Goal: Task Accomplishment & Management: Use online tool/utility

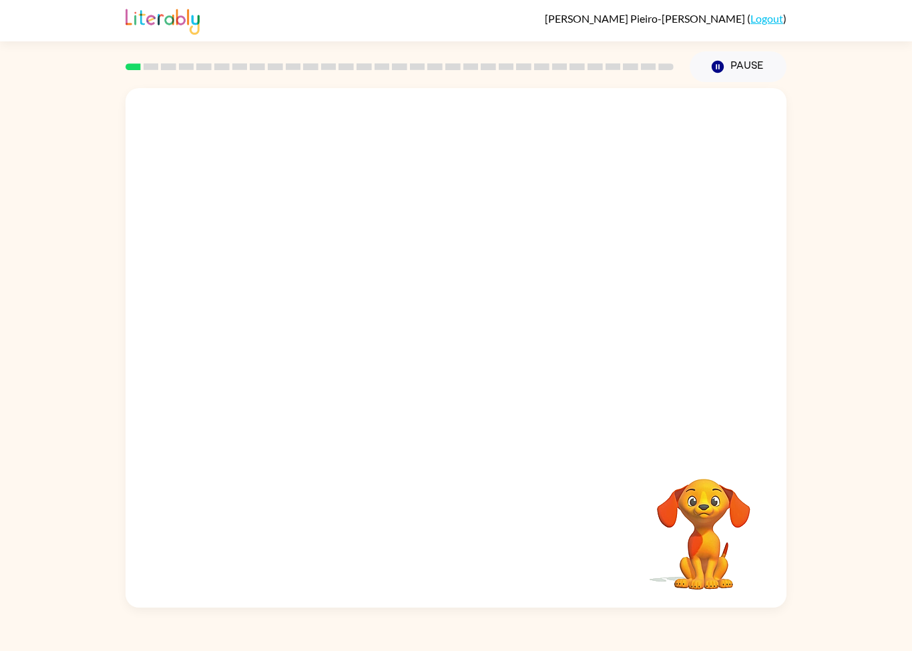
click at [767, 563] on video "Your browser must support playing .mp4 files to use Literably. Please try using…" at bounding box center [703, 524] width 133 height 133
click at [615, 455] on div "Your browser must support playing .mp4 files to use Literably. Please try using…" at bounding box center [455, 347] width 661 height 519
click at [615, 454] on div "Your browser must support playing .mp4 files to use Literably. Please try using…" at bounding box center [455, 347] width 661 height 519
click at [775, 454] on div "Your browser must support playing .mp4 files to use Literably. Please try using…" at bounding box center [455, 347] width 661 height 519
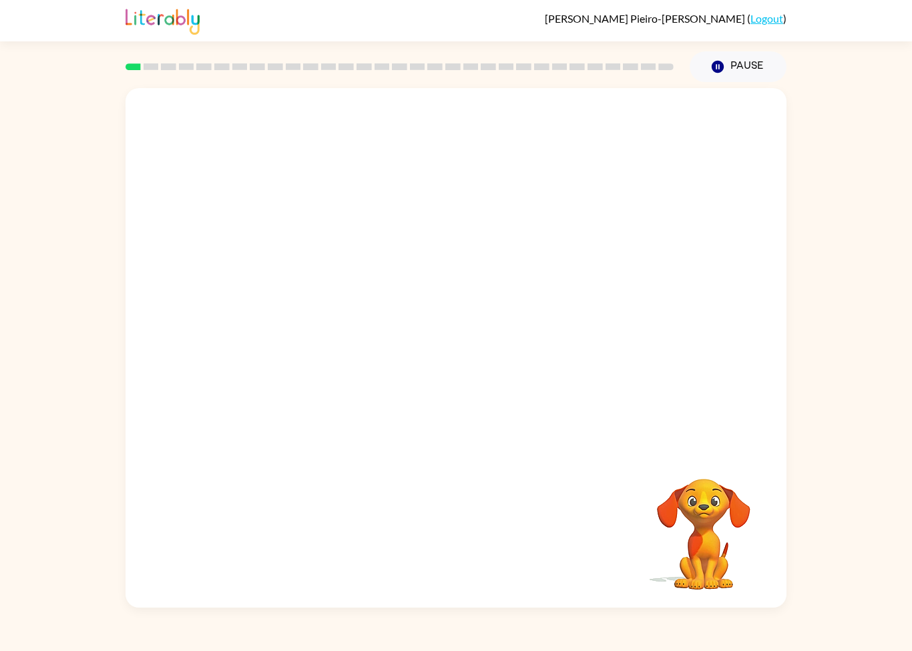
click at [775, 454] on div "Your browser must support playing .mp4 files to use Literably. Please try using…" at bounding box center [455, 347] width 661 height 519
drag, startPoint x: 775, startPoint y: 454, endPoint x: 773, endPoint y: 408, distance: 46.7
click at [773, 405] on video "Your browser must support playing .mp4 files to use Literably. Please try using…" at bounding box center [455, 269] width 661 height 362
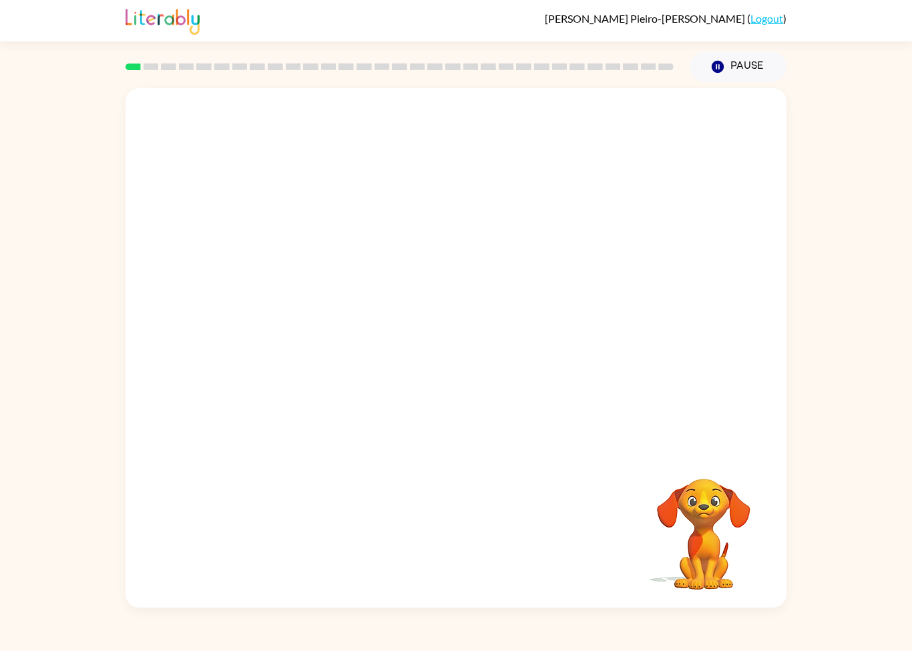
click at [773, 405] on video "Your browser must support playing .mp4 files to use Literably. Please try using…" at bounding box center [455, 269] width 661 height 362
click at [731, 71] on button "Pause Pause" at bounding box center [737, 66] width 97 height 31
click at [774, 143] on video "Your browser must support playing .mp4 files to use Literably. Please try using…" at bounding box center [455, 269] width 661 height 362
click at [737, 55] on button "Pause Pause" at bounding box center [737, 66] width 97 height 31
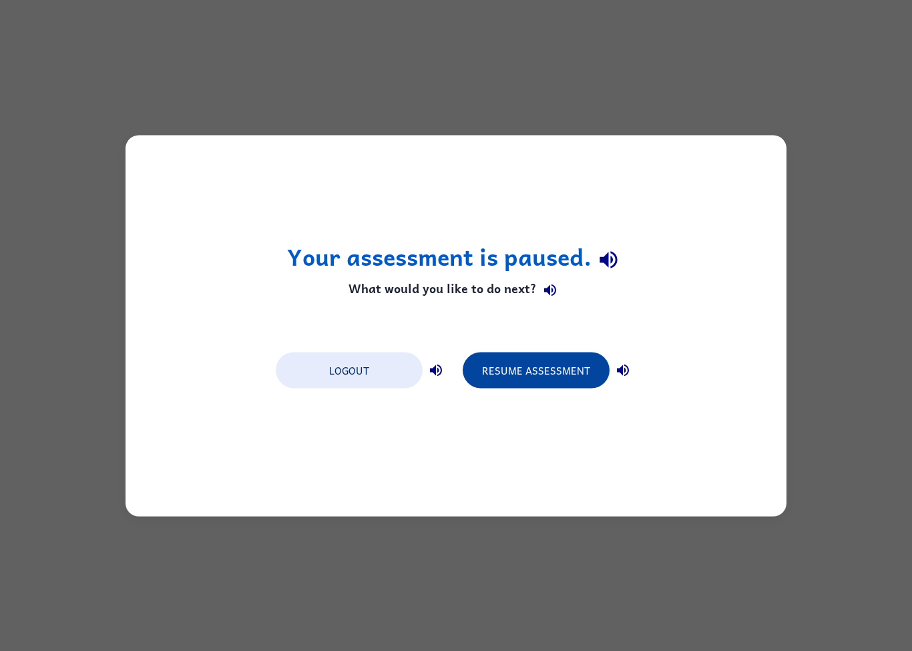
click at [562, 367] on button "Resume Assessment" at bounding box center [535, 370] width 147 height 36
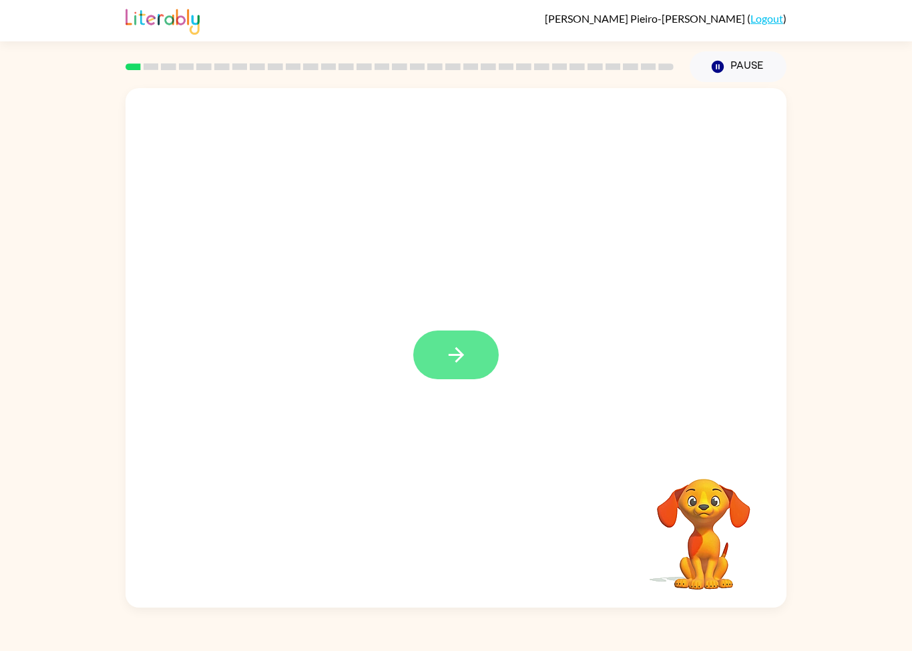
click at [442, 364] on button "button" at bounding box center [455, 354] width 85 height 49
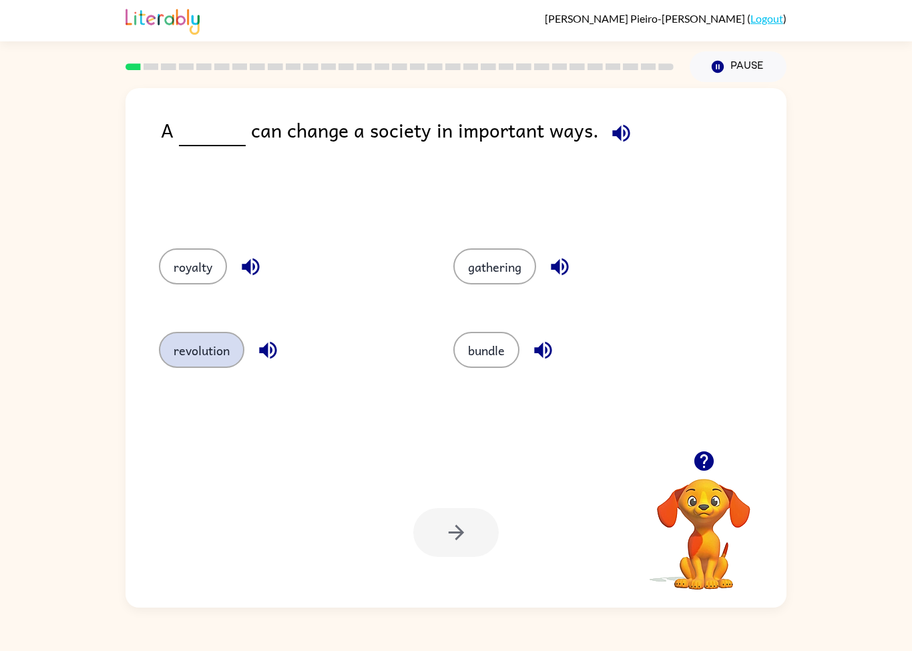
click at [189, 338] on button "revolution" at bounding box center [201, 350] width 85 height 36
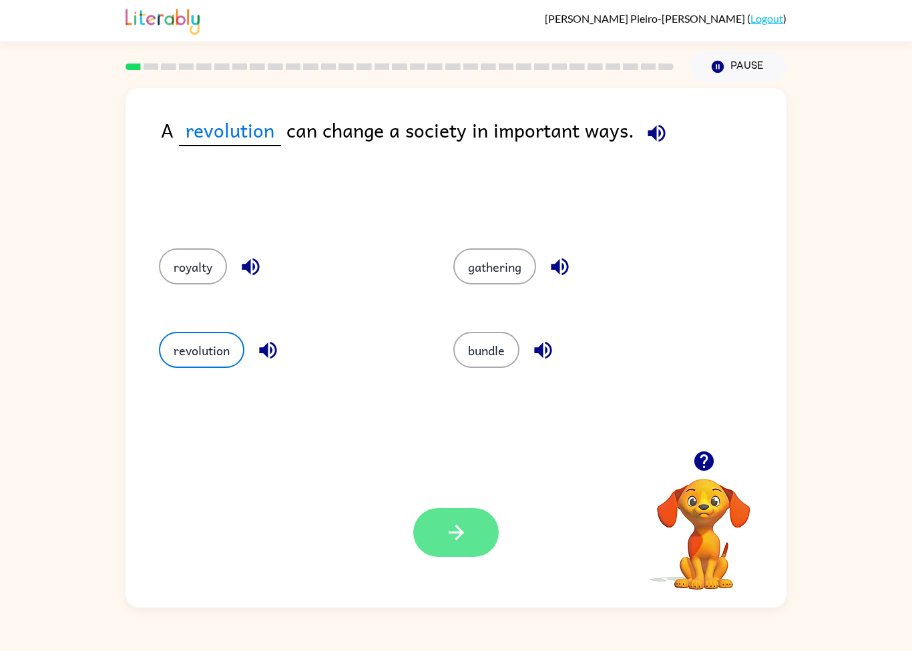
click at [497, 532] on button "button" at bounding box center [455, 532] width 85 height 49
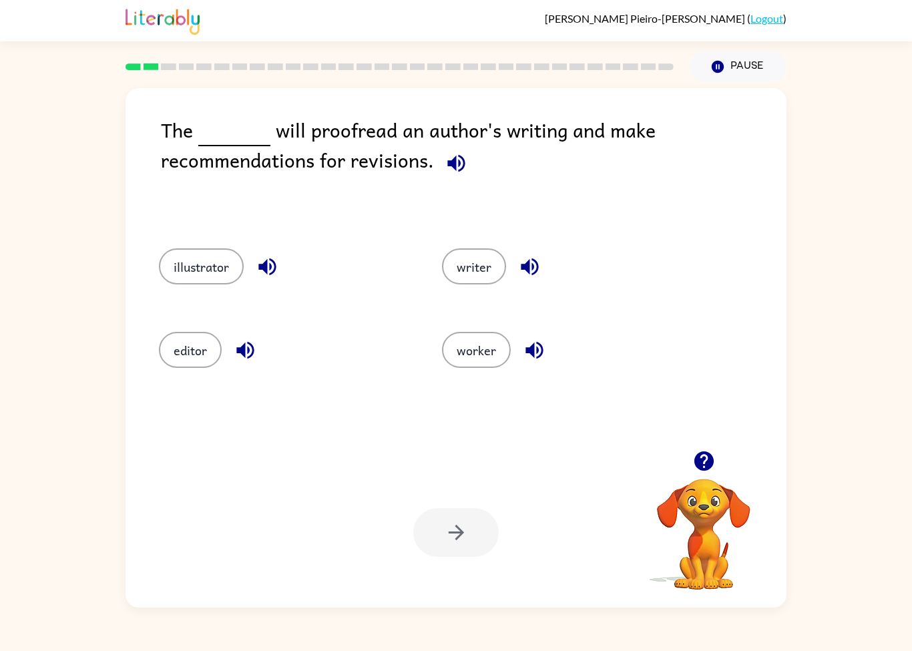
click at [193, 396] on div "illustrator writer editor worker" at bounding box center [456, 339] width 634 height 222
click at [183, 355] on button "editor" at bounding box center [190, 350] width 63 height 36
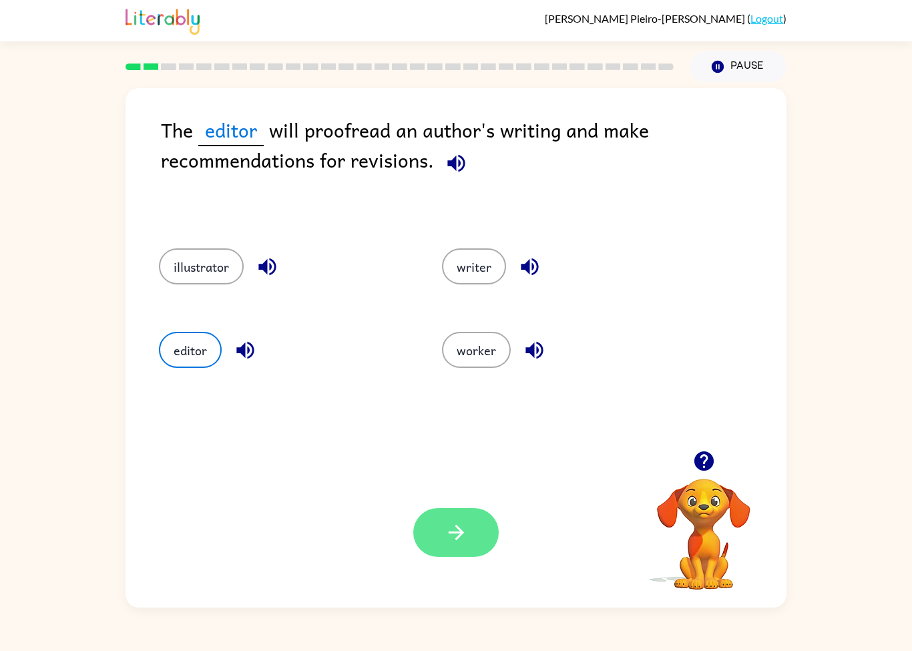
click at [434, 557] on button "button" at bounding box center [455, 532] width 85 height 49
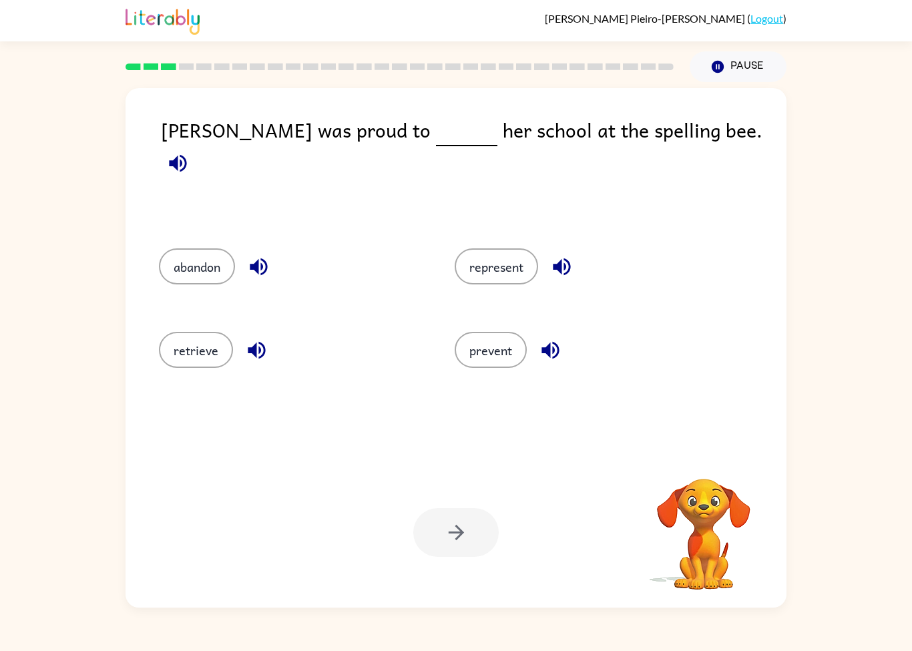
click at [483, 15] on div "[PERSON_NAME]-[PERSON_NAME] ( Logout )" at bounding box center [455, 20] width 661 height 41
click at [529, 260] on button "represent" at bounding box center [495, 266] width 83 height 36
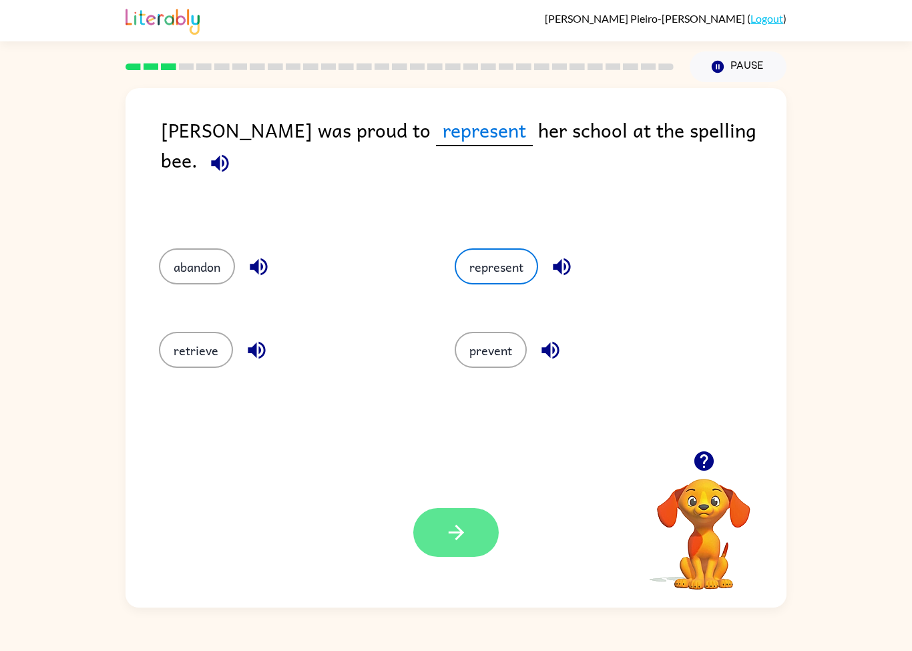
click at [476, 539] on button "button" at bounding box center [455, 532] width 85 height 49
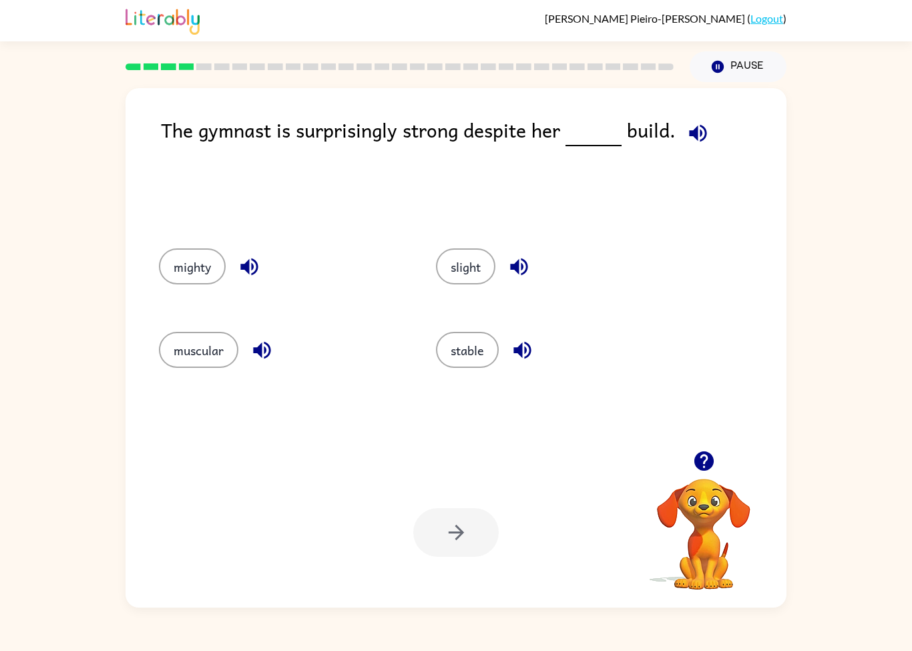
click at [462, 237] on div "slight" at bounding box center [548, 264] width 277 height 83
click at [466, 274] on button "slight" at bounding box center [465, 266] width 59 height 36
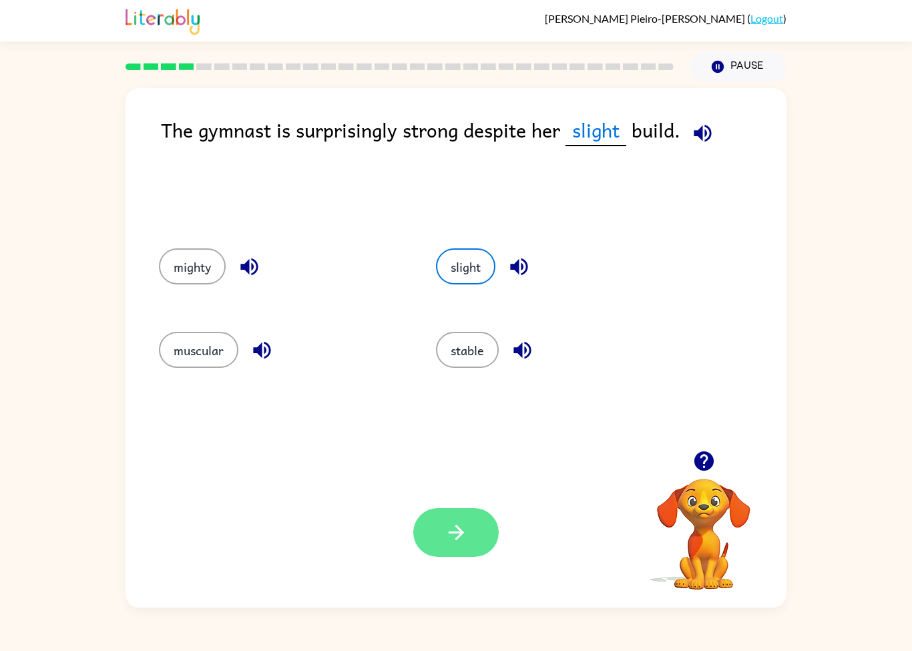
click at [438, 539] on button "button" at bounding box center [455, 532] width 85 height 49
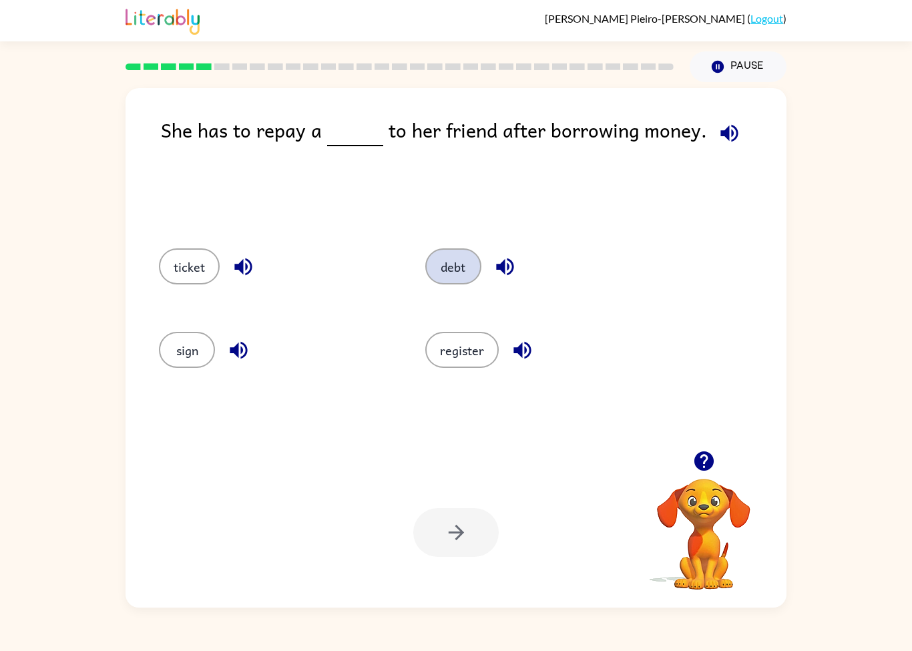
click at [430, 279] on button "debt" at bounding box center [453, 266] width 56 height 36
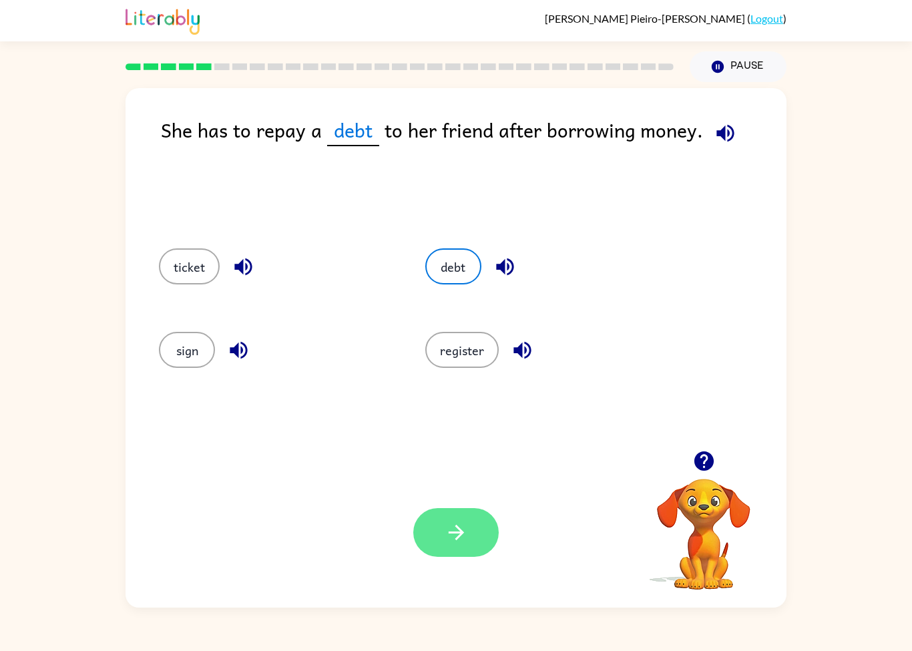
click at [440, 546] on button "button" at bounding box center [455, 532] width 85 height 49
click at [440, 545] on div at bounding box center [455, 532] width 85 height 49
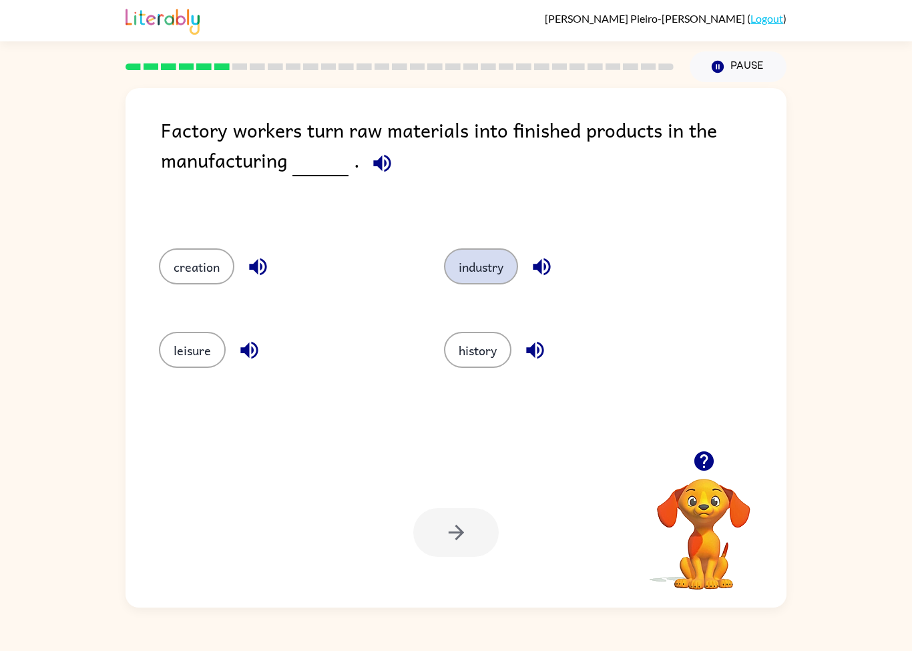
click at [480, 283] on button "industry" at bounding box center [481, 266] width 74 height 36
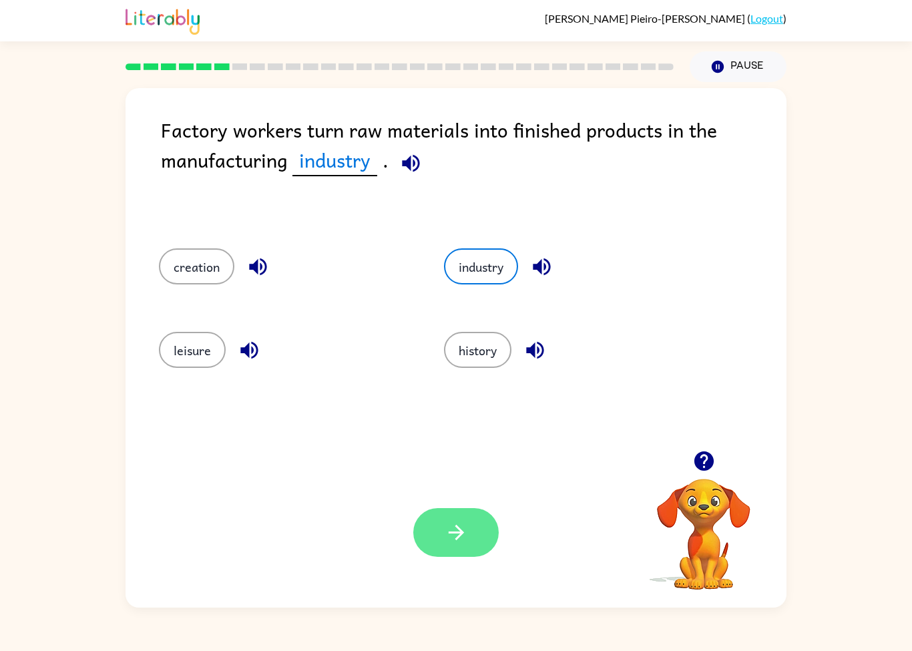
click at [440, 517] on button "button" at bounding box center [455, 532] width 85 height 49
click at [448, 527] on div at bounding box center [455, 532] width 85 height 49
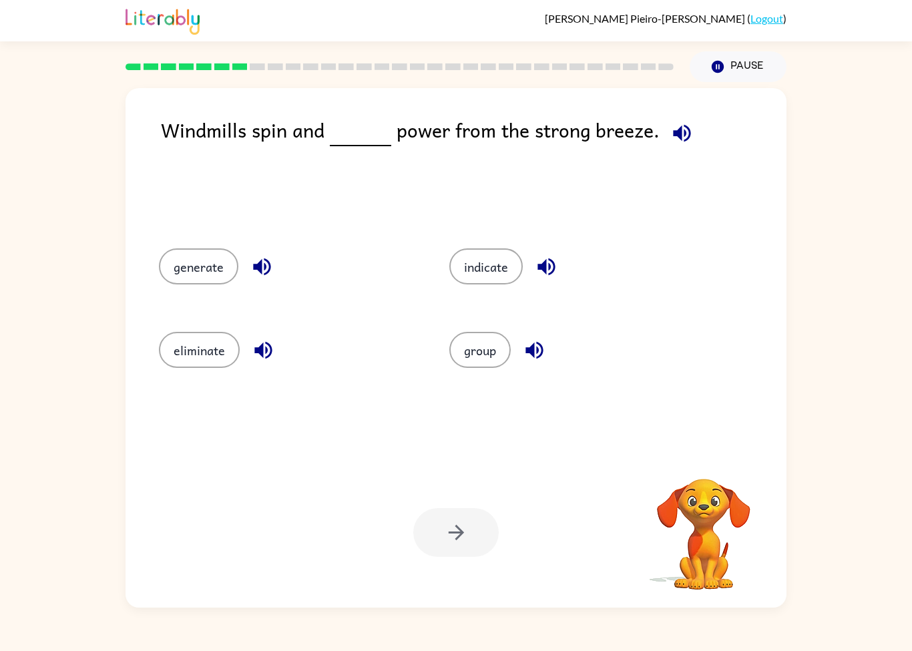
click at [186, 245] on div "generate" at bounding box center [278, 264] width 290 height 83
click at [203, 284] on button "generate" at bounding box center [198, 266] width 79 height 36
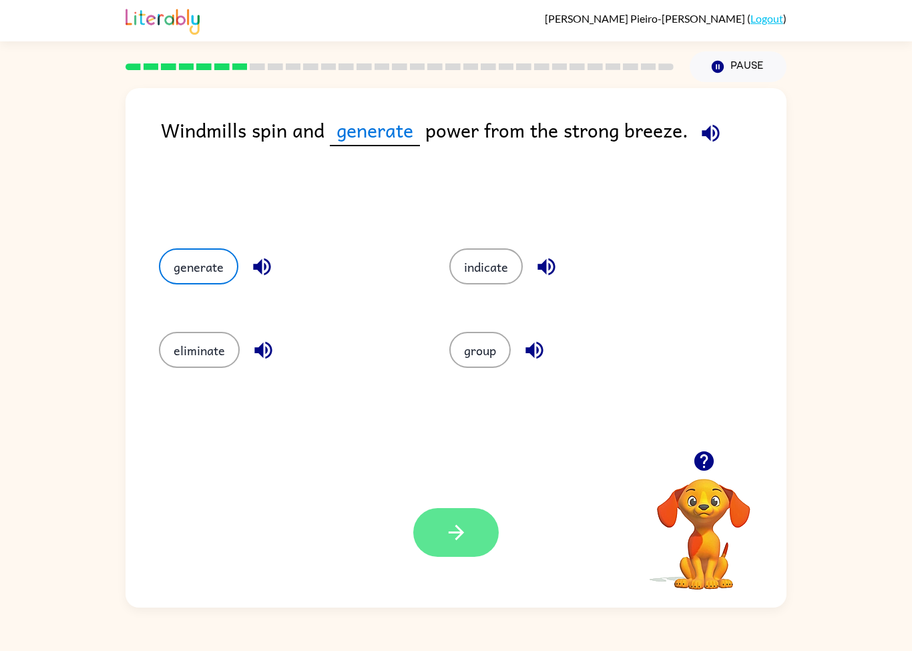
click at [472, 535] on button "button" at bounding box center [455, 532] width 85 height 49
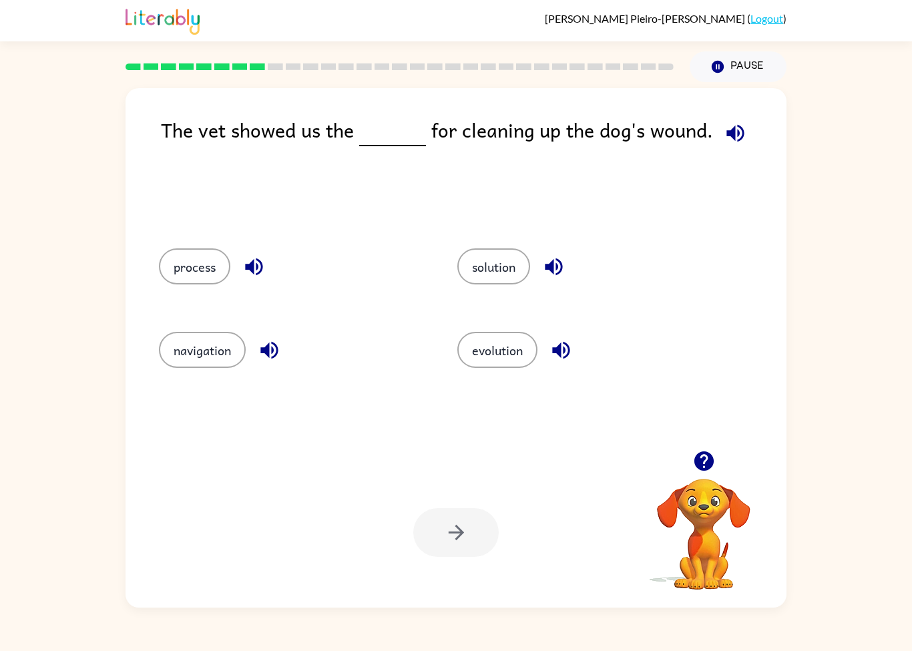
click at [210, 240] on div "process" at bounding box center [282, 264] width 298 height 83
click at [206, 282] on button "process" at bounding box center [194, 266] width 71 height 36
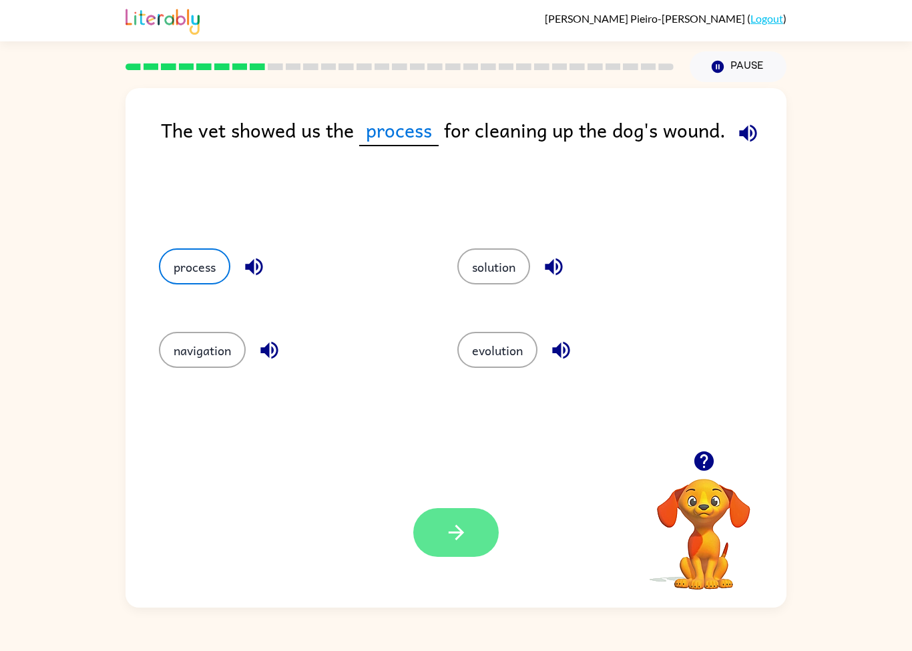
click at [451, 544] on icon "button" at bounding box center [455, 532] width 23 height 23
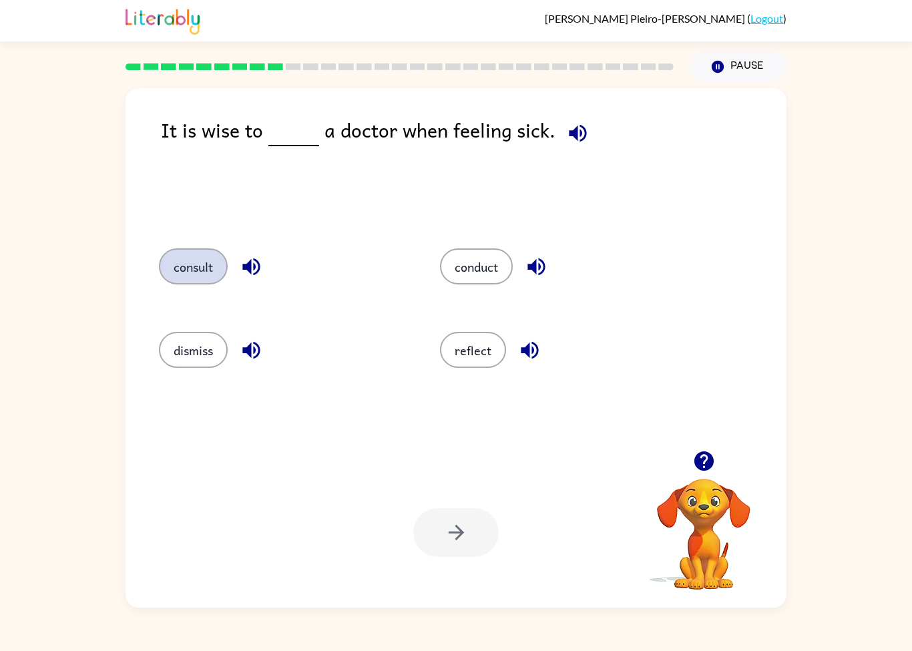
click at [186, 272] on button "consult" at bounding box center [193, 266] width 69 height 36
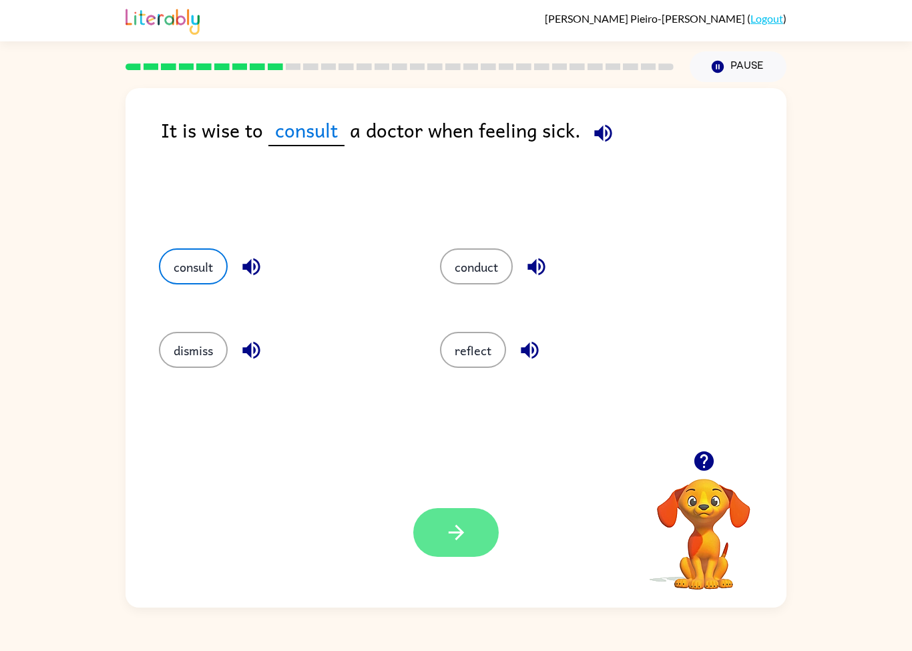
click at [462, 547] on button "button" at bounding box center [455, 532] width 85 height 49
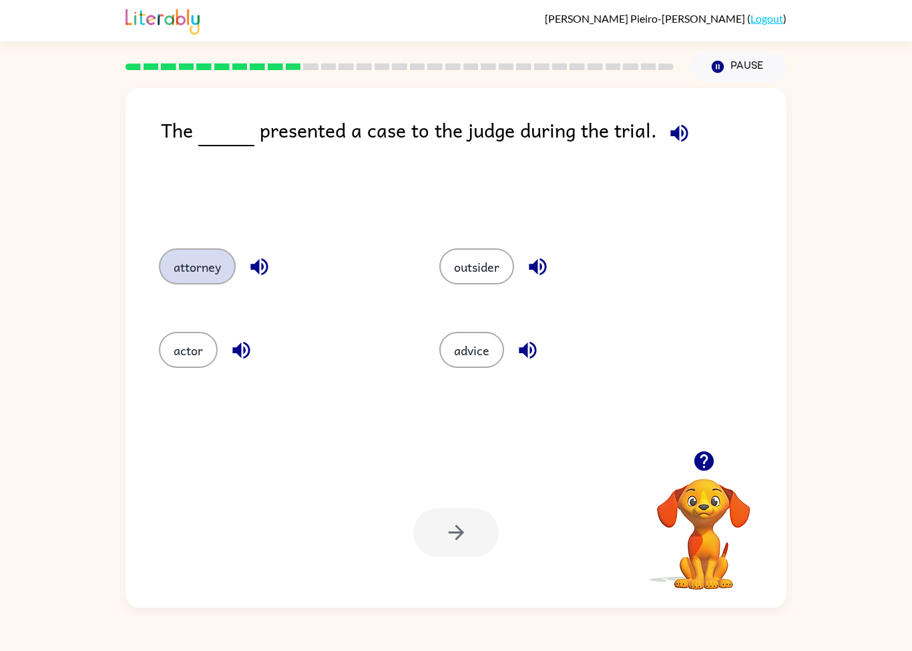
click at [175, 274] on button "attorney" at bounding box center [197, 266] width 77 height 36
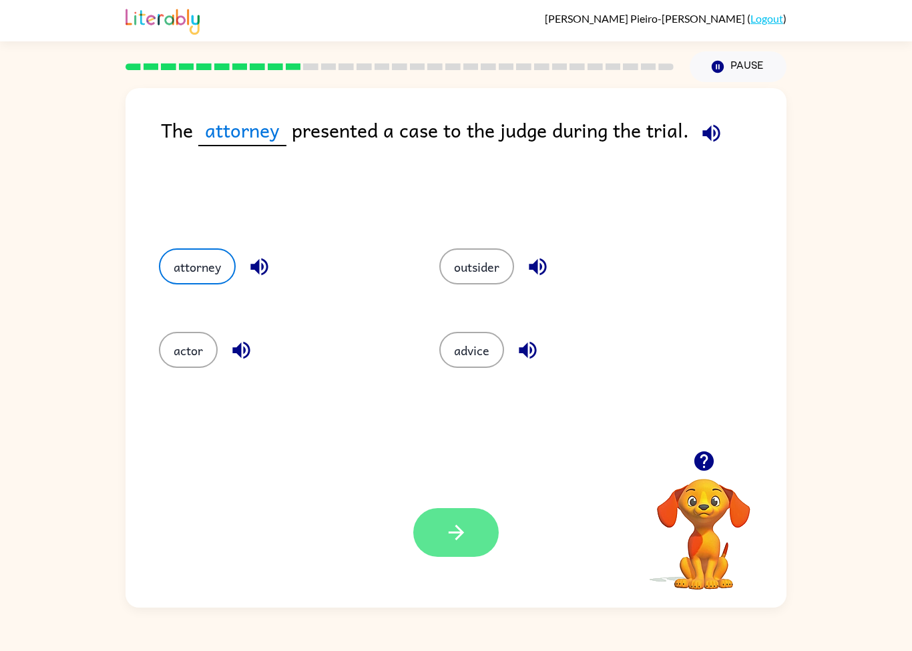
click at [438, 547] on button "button" at bounding box center [455, 532] width 85 height 49
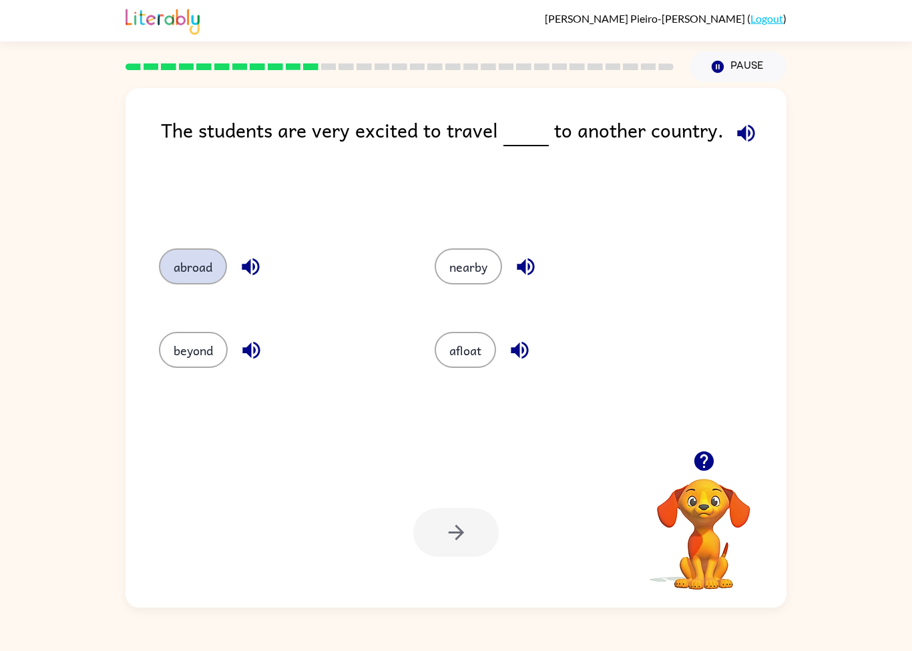
click at [180, 276] on button "abroad" at bounding box center [193, 266] width 68 height 36
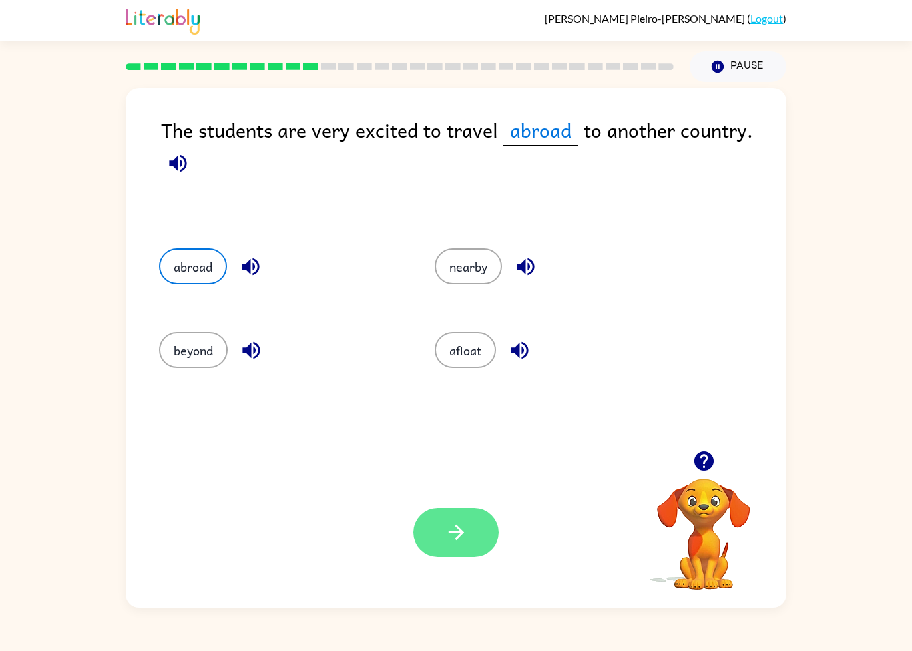
click at [454, 549] on button "button" at bounding box center [455, 532] width 85 height 49
click at [454, 548] on div at bounding box center [455, 532] width 85 height 49
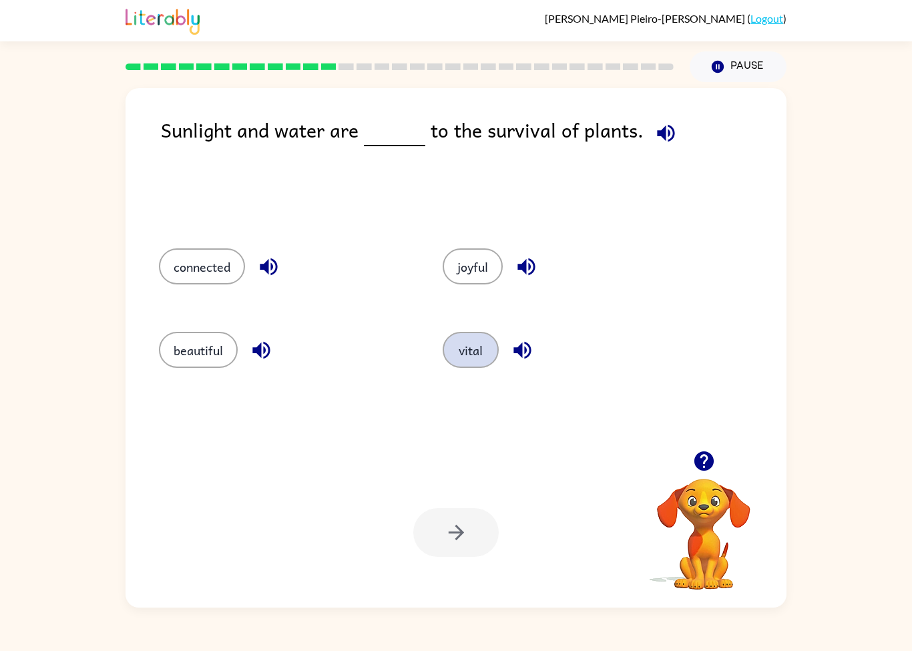
click at [478, 344] on button "vital" at bounding box center [470, 350] width 56 height 36
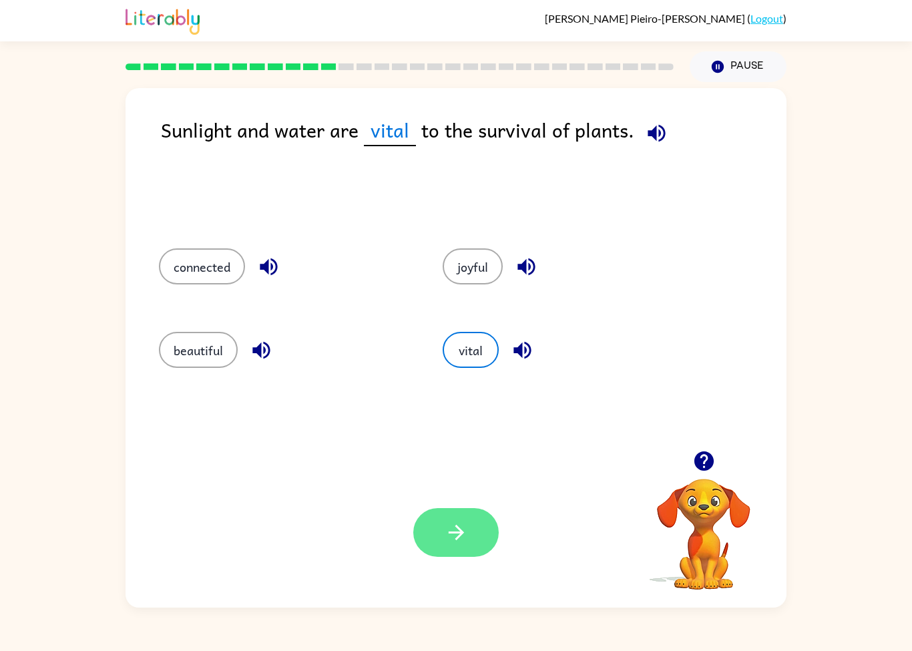
click at [467, 552] on button "button" at bounding box center [455, 532] width 85 height 49
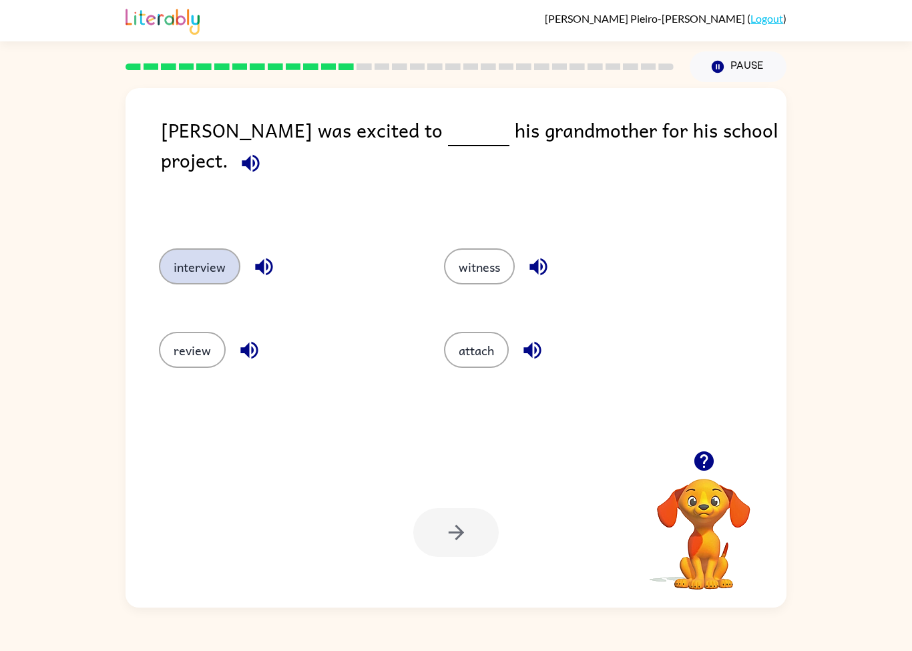
click at [172, 274] on button "interview" at bounding box center [199, 266] width 81 height 36
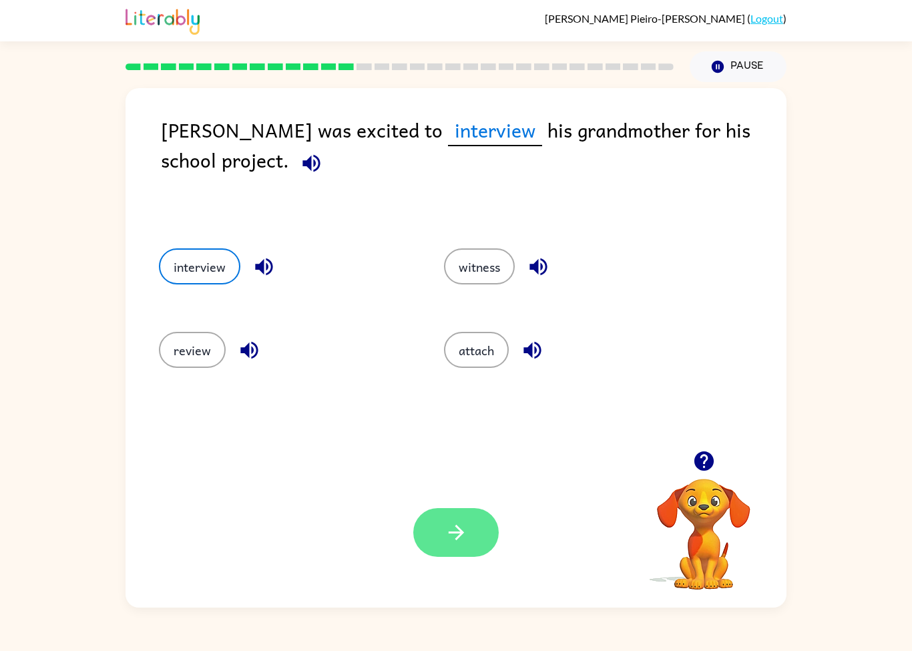
click at [446, 531] on icon "button" at bounding box center [455, 532] width 23 height 23
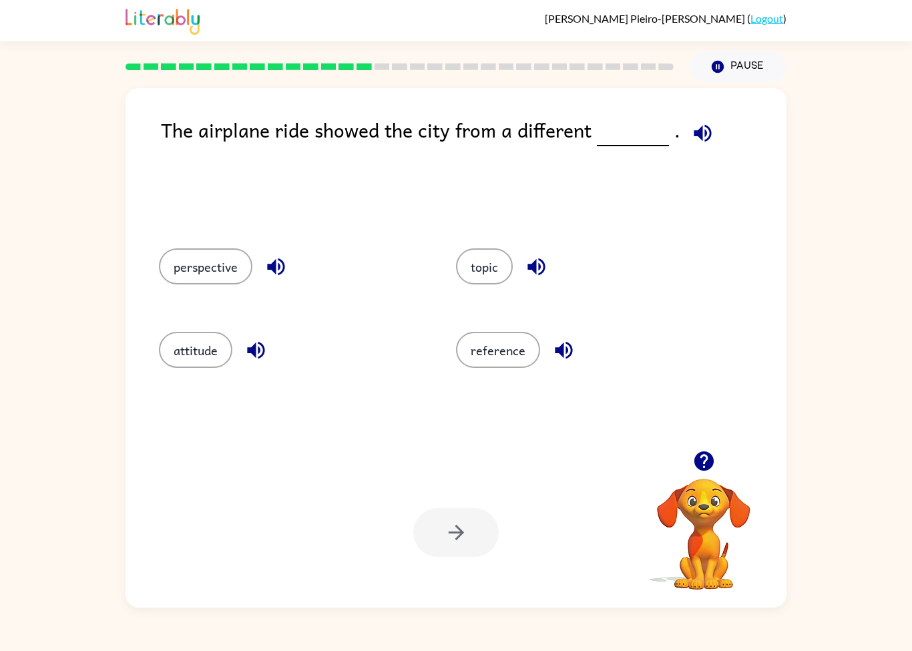
click at [196, 300] on div "perspective" at bounding box center [281, 264] width 297 height 83
click at [183, 273] on button "perspective" at bounding box center [205, 266] width 93 height 36
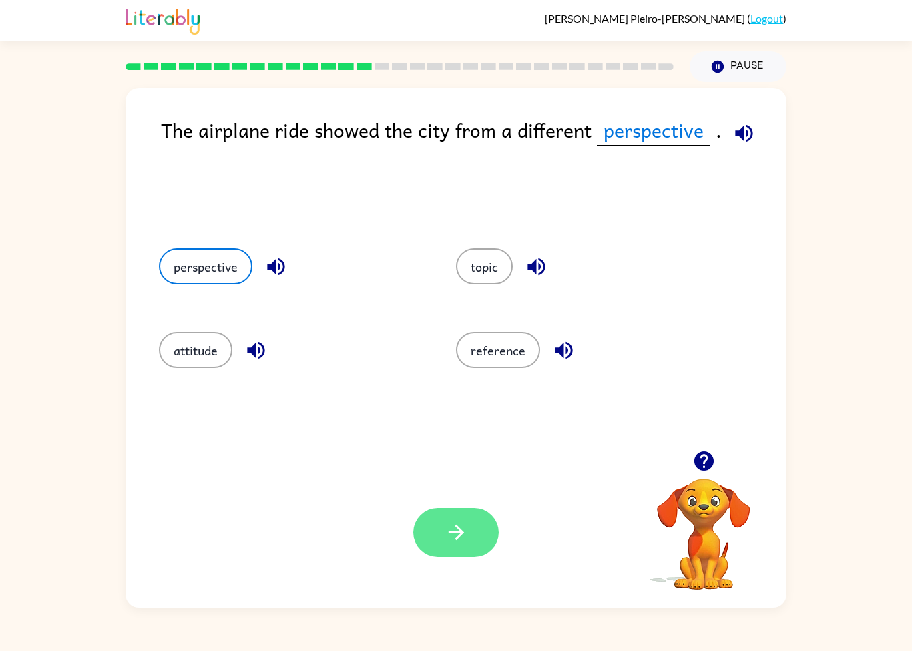
click at [489, 544] on button "button" at bounding box center [455, 532] width 85 height 49
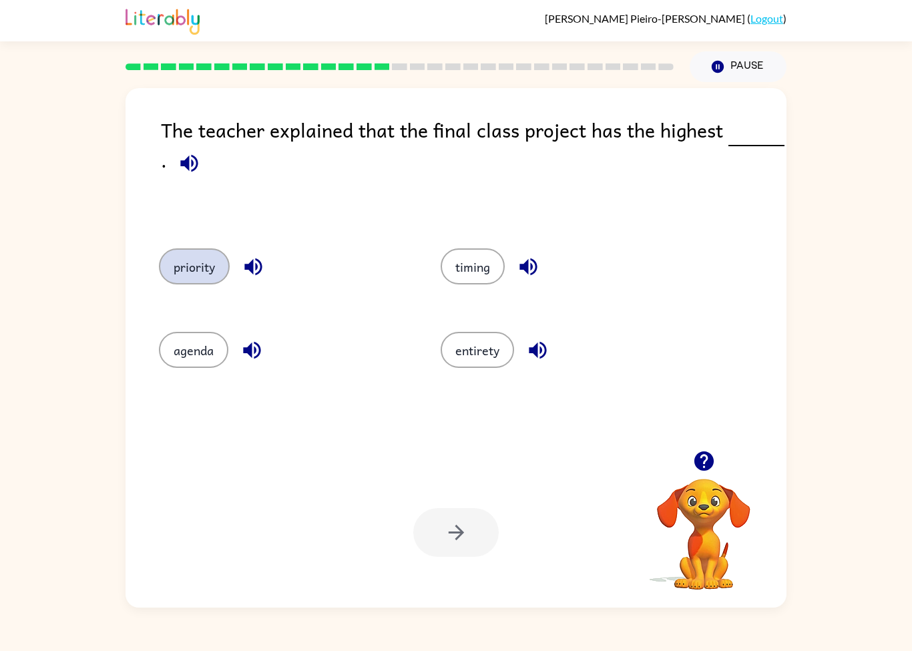
click at [168, 277] on button "priority" at bounding box center [194, 266] width 71 height 36
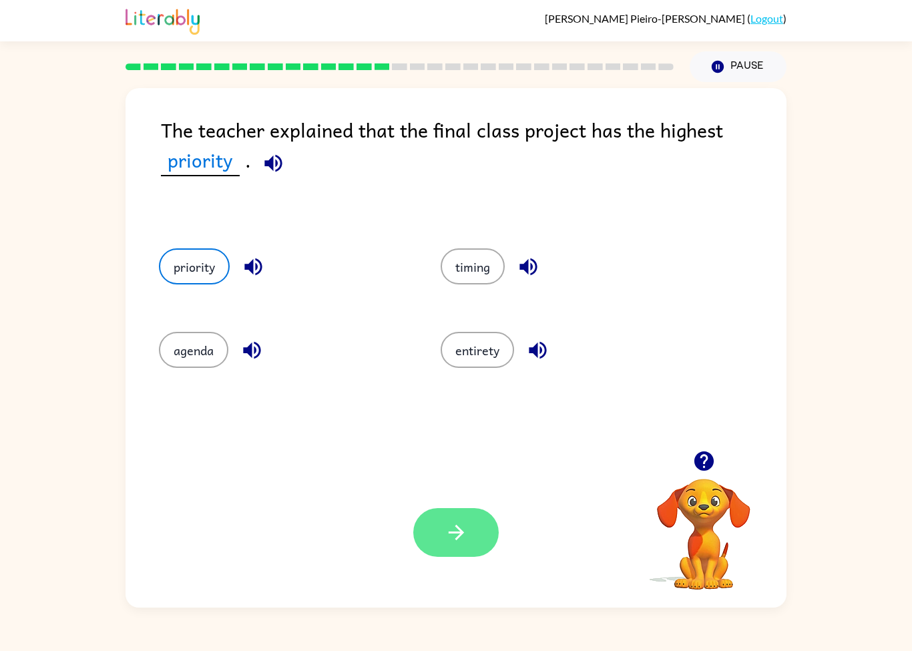
click at [453, 511] on button "button" at bounding box center [455, 532] width 85 height 49
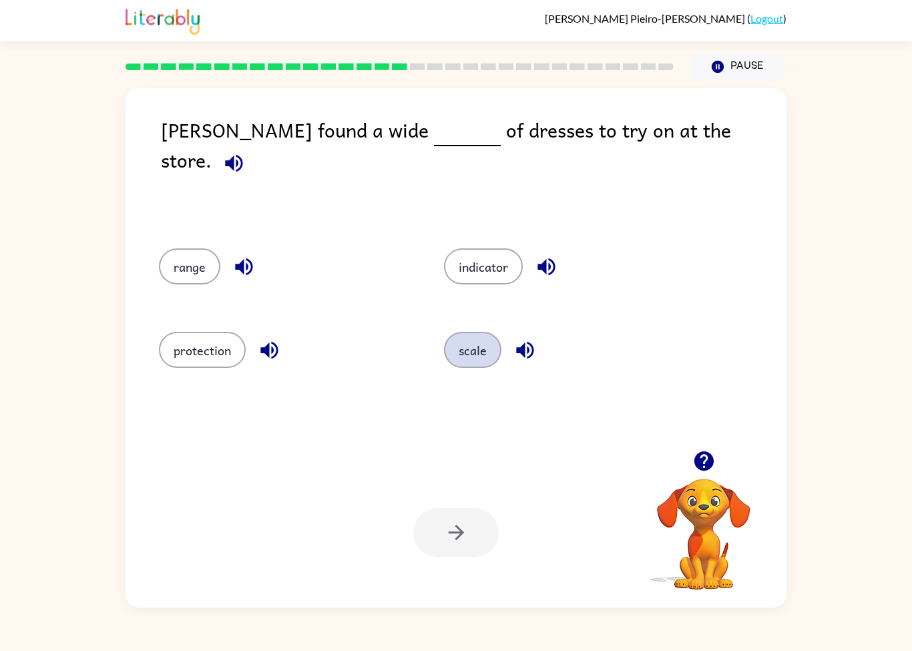
click at [464, 362] on button "scale" at bounding box center [472, 350] width 57 height 36
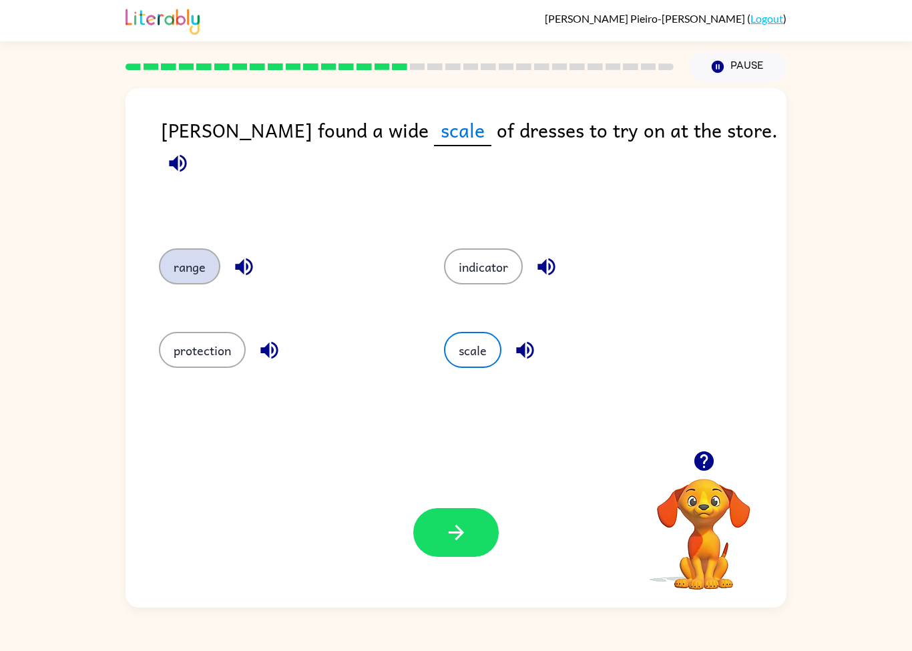
click at [168, 276] on button "range" at bounding box center [189, 266] width 61 height 36
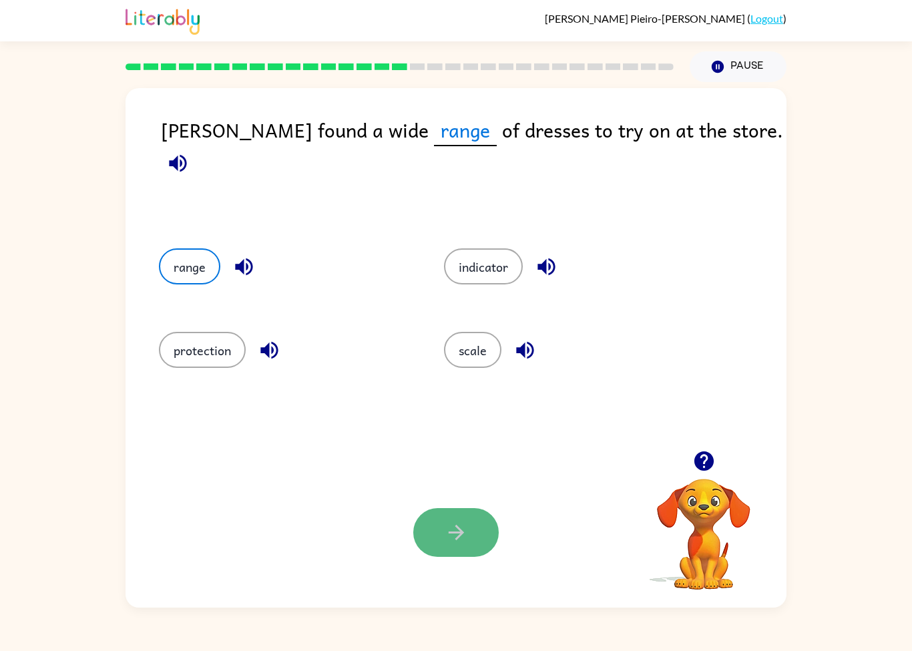
click at [459, 533] on icon "button" at bounding box center [455, 532] width 15 height 15
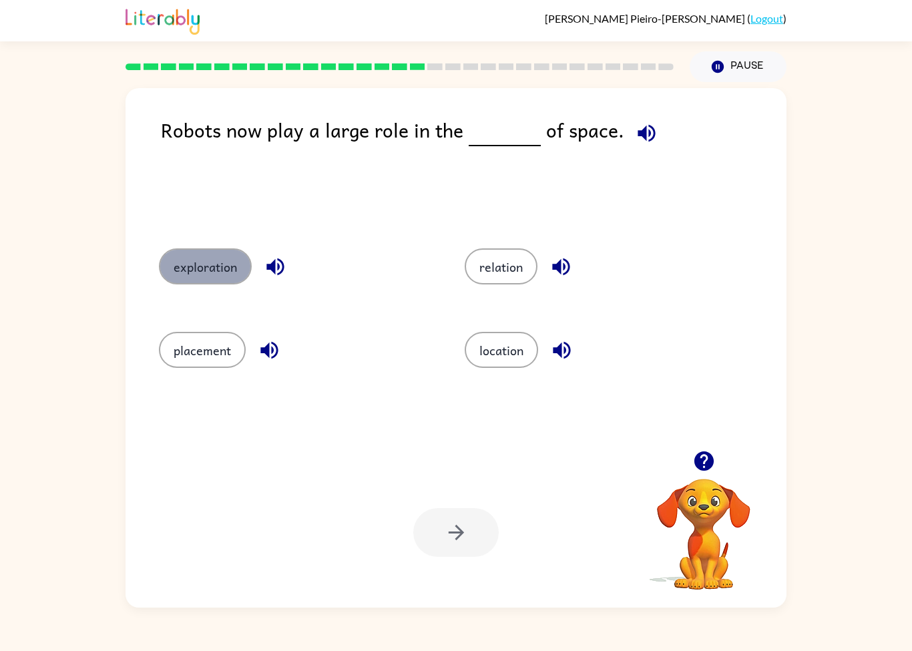
click at [174, 265] on button "exploration" at bounding box center [205, 266] width 93 height 36
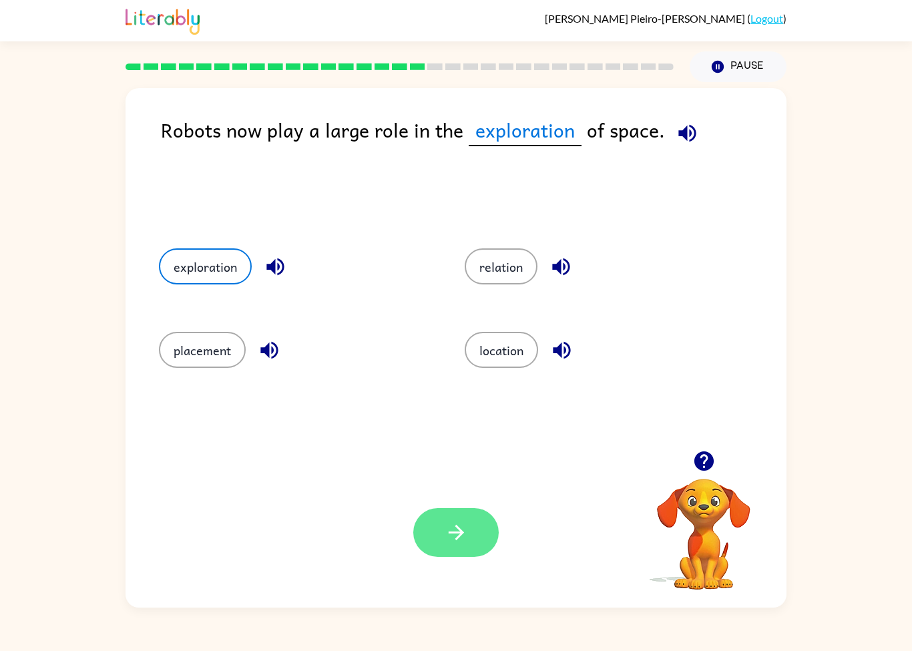
click at [438, 557] on button "button" at bounding box center [455, 532] width 85 height 49
click at [268, 350] on html "[PERSON_NAME]-[PERSON_NAME] ( Logout ) Pause Pause Robots now play a large role…" at bounding box center [456, 325] width 912 height 651
click at [268, 351] on icon "button" at bounding box center [268, 349] width 17 height 17
click at [444, 535] on div at bounding box center [455, 532] width 85 height 49
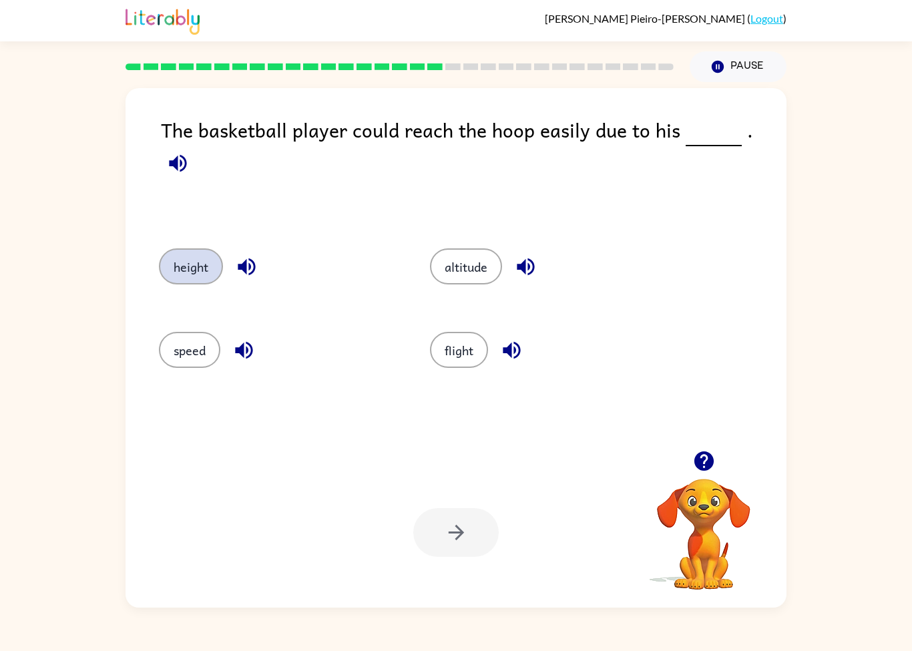
click at [174, 261] on button "height" at bounding box center [191, 266] width 64 height 36
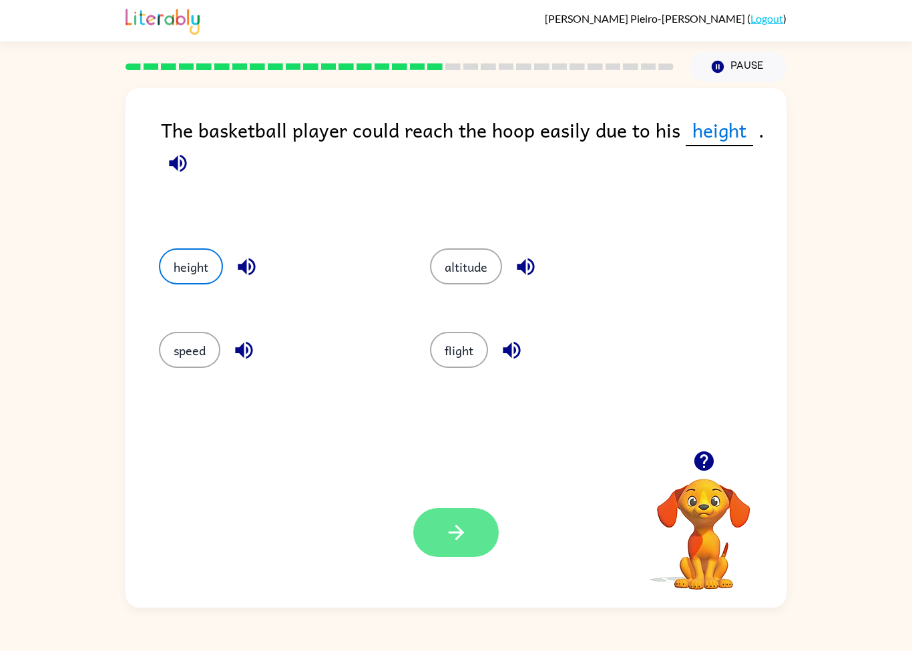
click at [446, 530] on icon "button" at bounding box center [455, 532] width 23 height 23
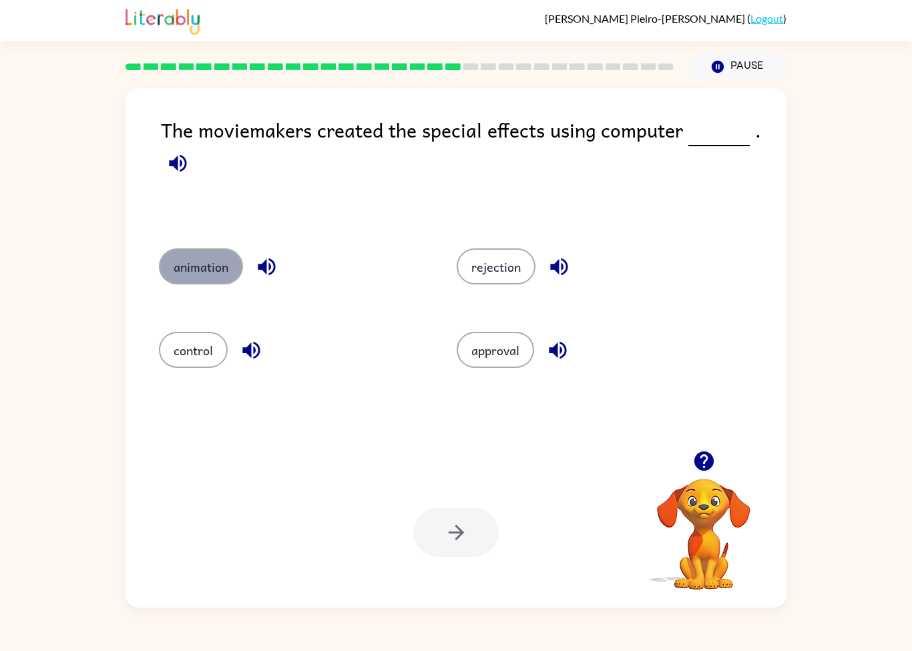
click at [178, 272] on button "animation" at bounding box center [201, 266] width 84 height 36
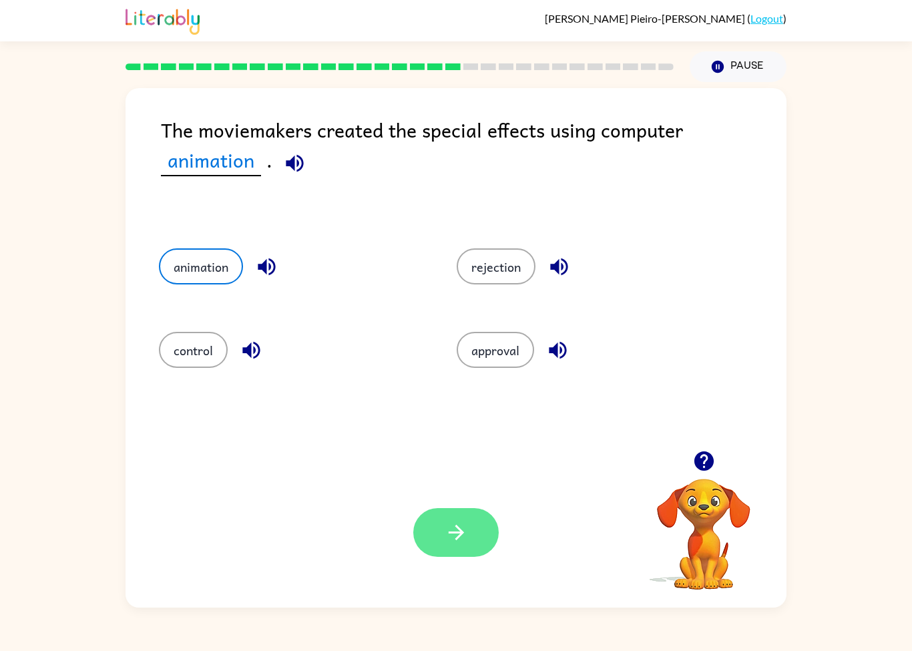
click at [446, 526] on icon "button" at bounding box center [455, 532] width 23 height 23
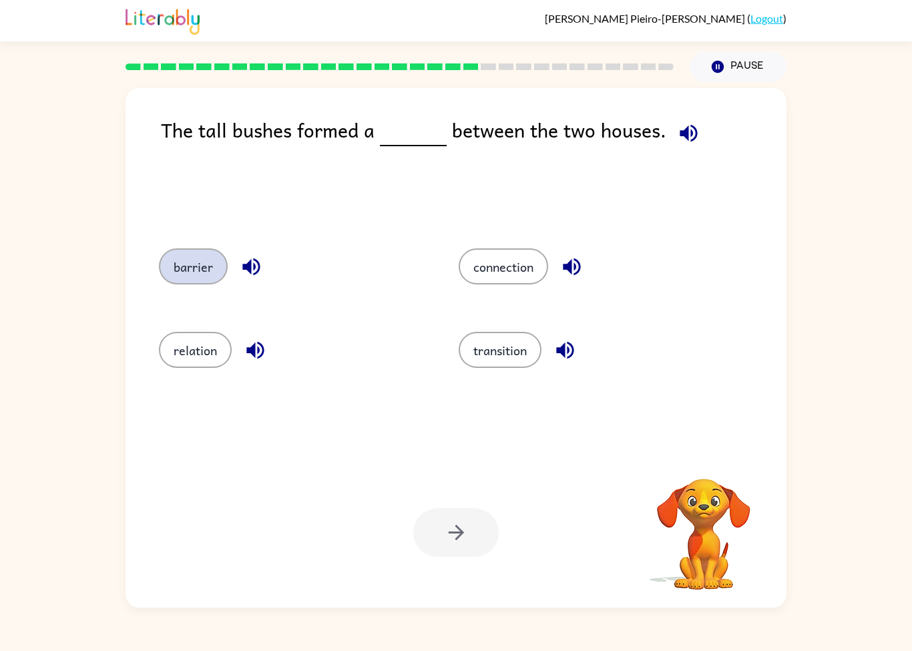
click at [171, 254] on button "barrier" at bounding box center [193, 266] width 69 height 36
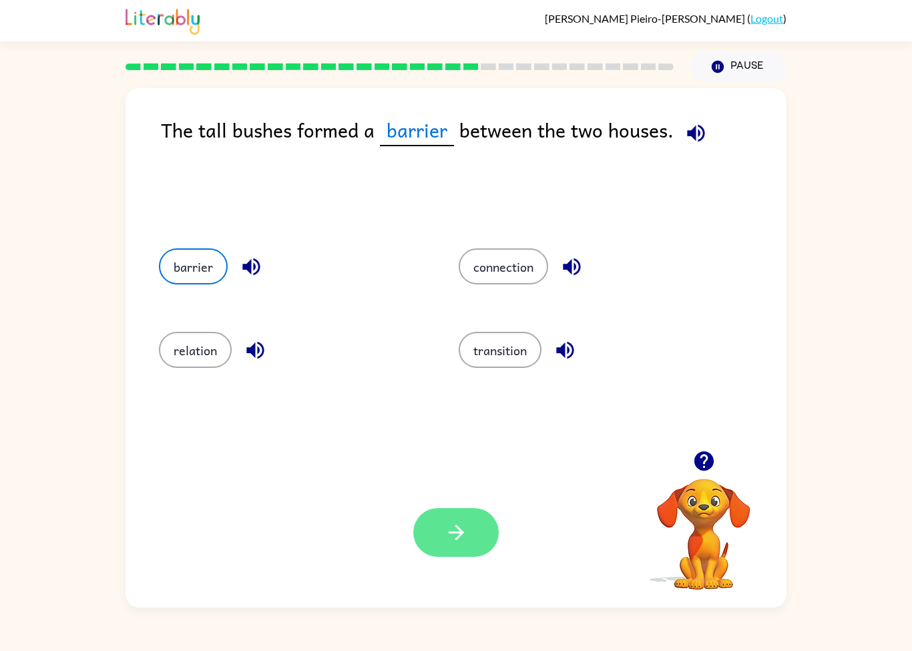
click at [439, 523] on button "button" at bounding box center [455, 532] width 85 height 49
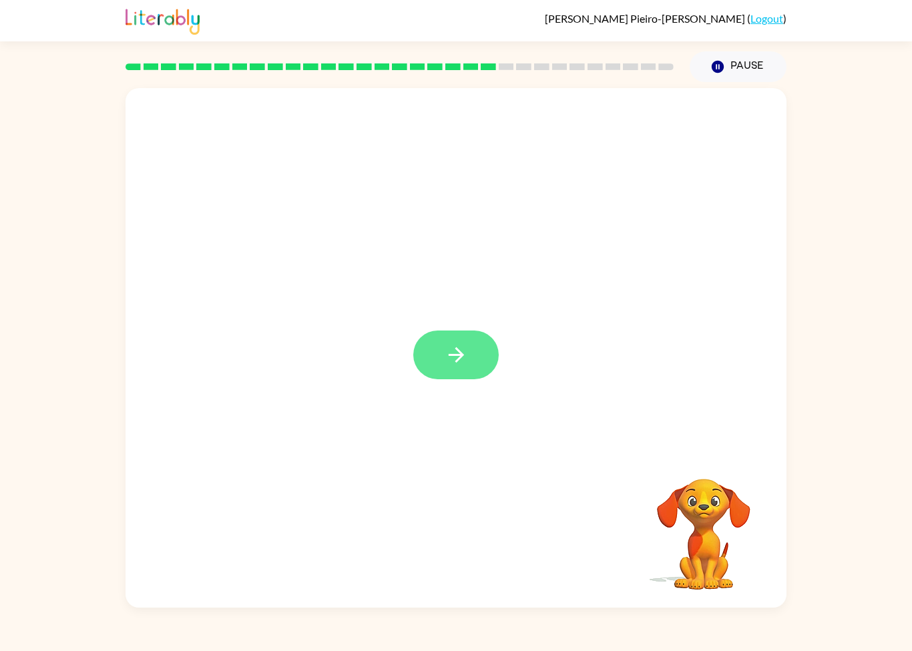
click at [439, 358] on button "button" at bounding box center [455, 354] width 85 height 49
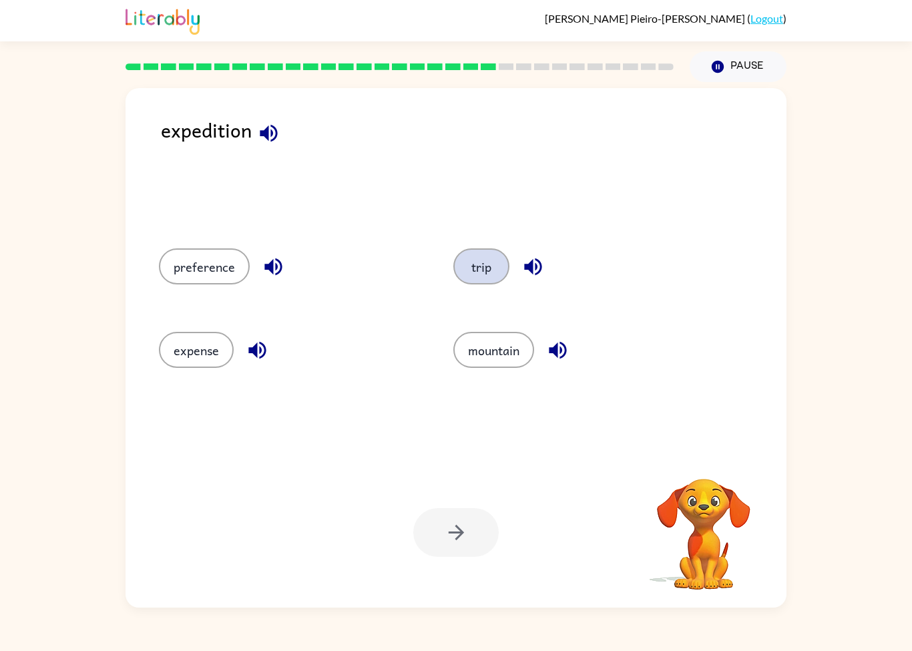
click at [501, 258] on button "trip" at bounding box center [481, 266] width 56 height 36
click at [464, 513] on button "button" at bounding box center [455, 532] width 85 height 49
click at [464, 562] on div "Your browser must support playing .mp4 files to use Literably. Please try using…" at bounding box center [455, 532] width 661 height 150
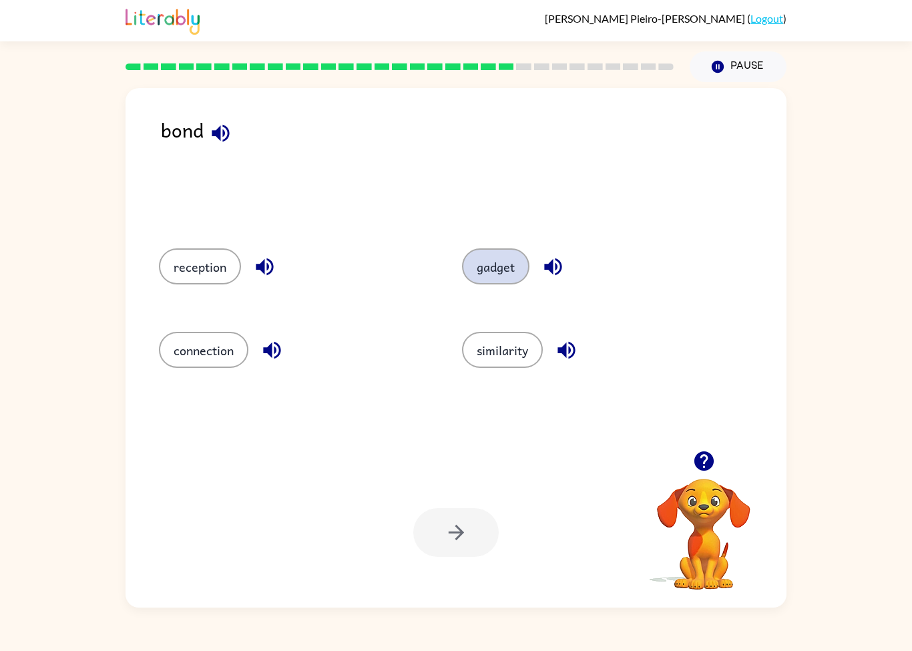
click at [485, 250] on button "gadget" at bounding box center [495, 266] width 67 height 36
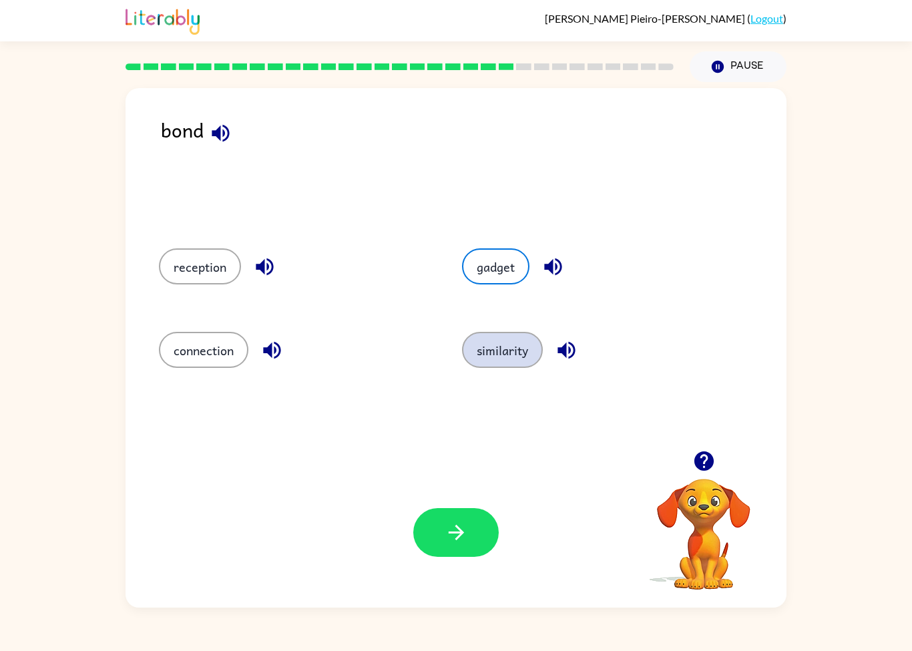
click at [513, 348] on button "similarity" at bounding box center [502, 350] width 81 height 36
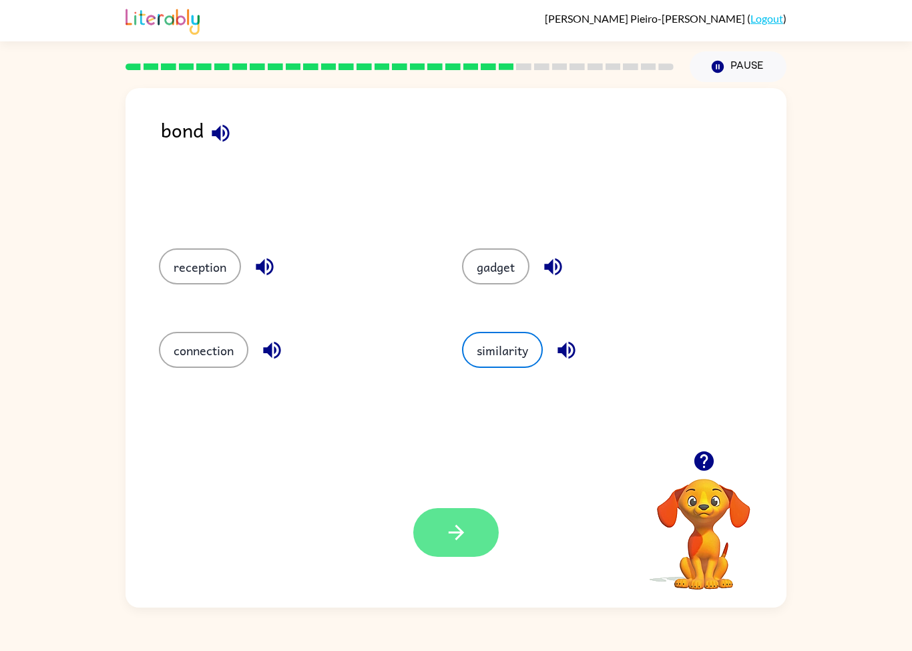
click at [432, 539] on button "button" at bounding box center [455, 532] width 85 height 49
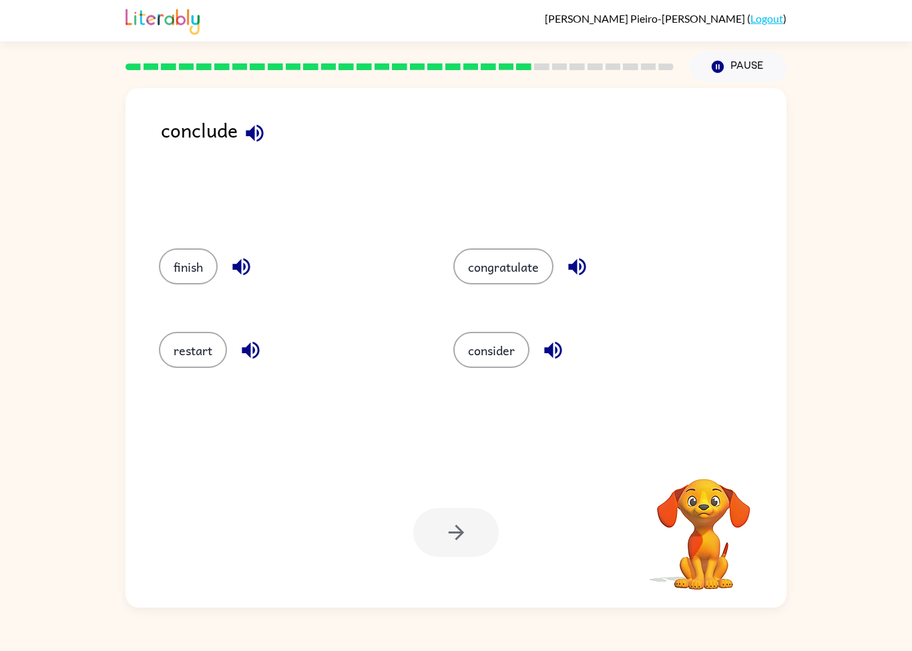
click at [176, 273] on button "finish" at bounding box center [188, 266] width 59 height 36
click at [455, 531] on icon "button" at bounding box center [455, 532] width 23 height 23
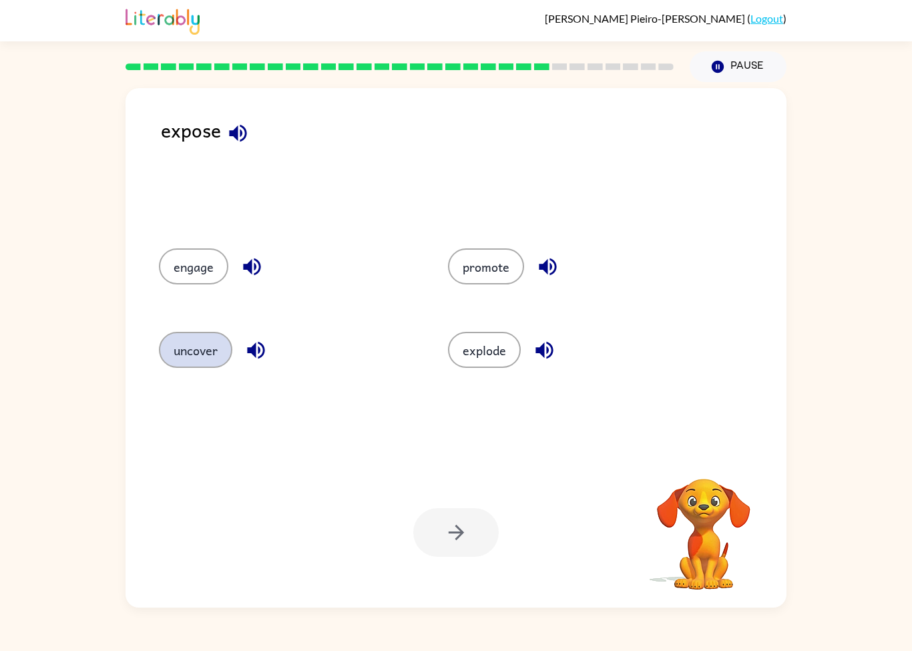
click at [172, 346] on button "uncover" at bounding box center [195, 350] width 73 height 36
click at [468, 517] on button "button" at bounding box center [455, 532] width 85 height 49
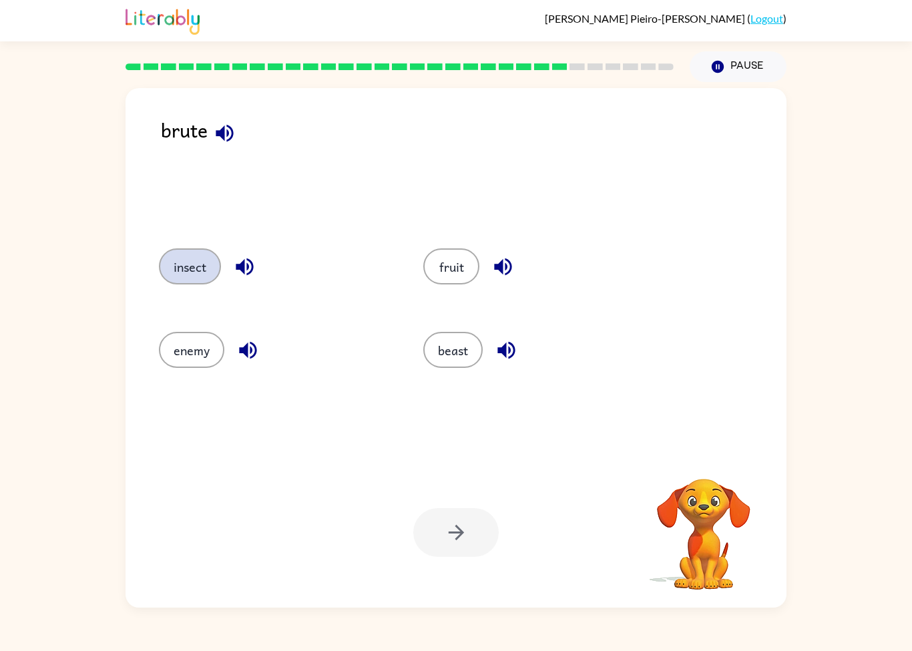
click at [168, 260] on button "insect" at bounding box center [190, 266] width 62 height 36
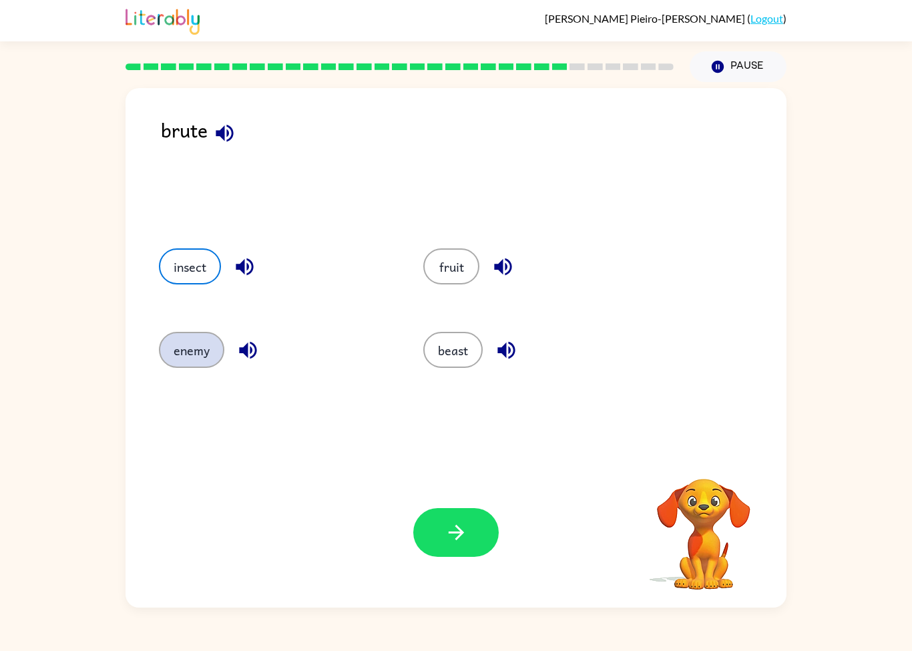
click at [172, 357] on button "enemy" at bounding box center [191, 350] width 65 height 36
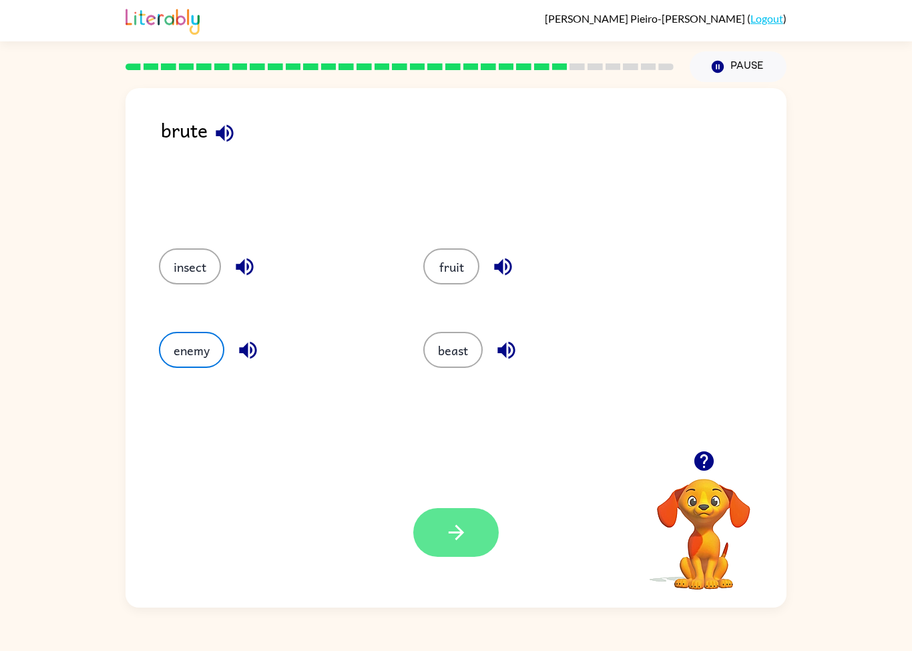
click at [464, 544] on icon "button" at bounding box center [455, 532] width 23 height 23
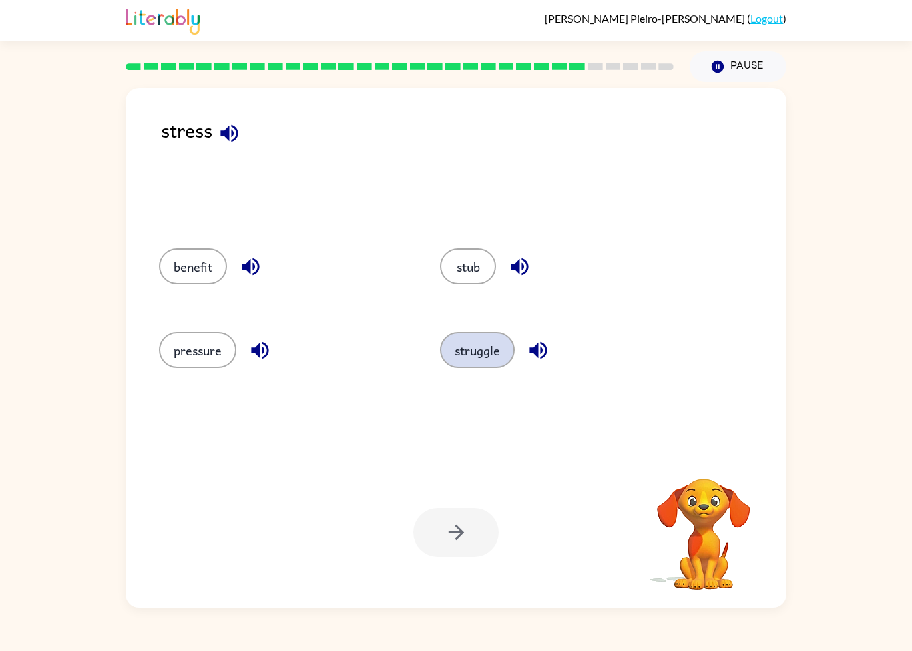
click at [476, 357] on button "struggle" at bounding box center [477, 350] width 75 height 36
click at [473, 518] on button "button" at bounding box center [455, 532] width 85 height 49
click at [478, 537] on div at bounding box center [455, 532] width 85 height 49
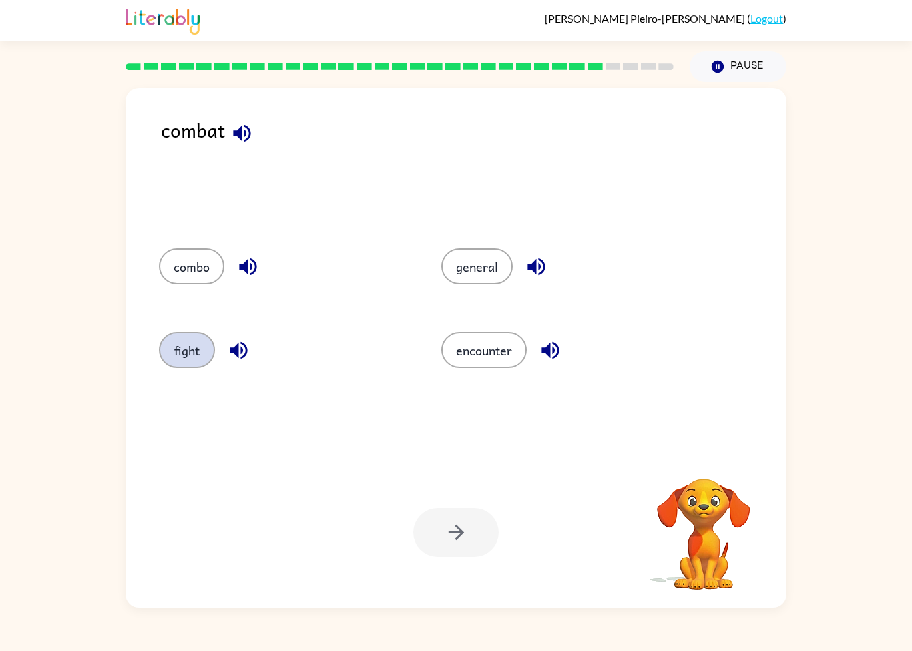
click at [172, 348] on button "fight" at bounding box center [187, 350] width 56 height 36
click at [452, 529] on icon "button" at bounding box center [455, 532] width 23 height 23
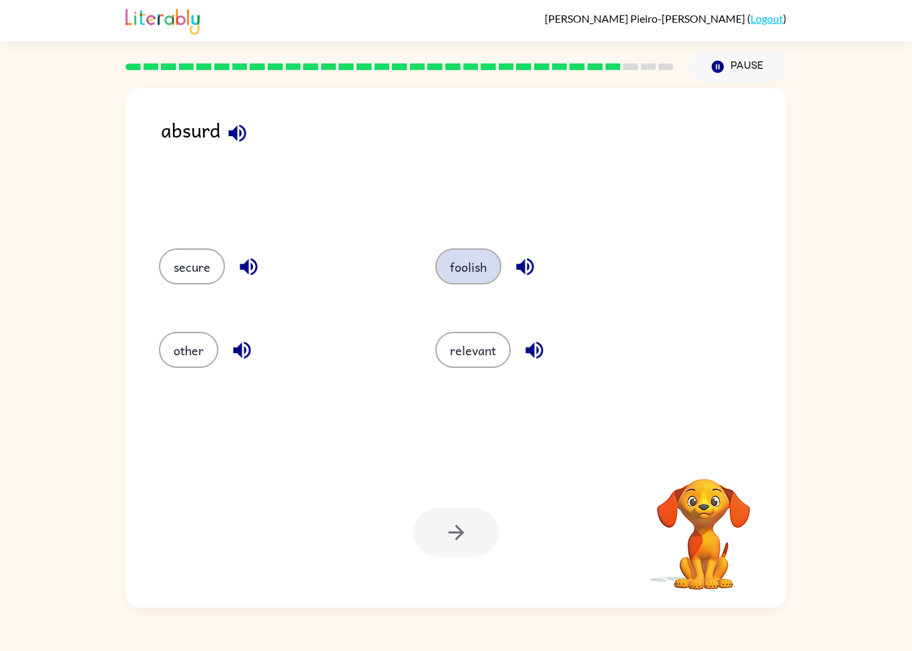
click at [464, 263] on button "foolish" at bounding box center [468, 266] width 66 height 36
click at [464, 531] on icon "button" at bounding box center [455, 532] width 23 height 23
click at [481, 277] on button "combine" at bounding box center [474, 266] width 75 height 36
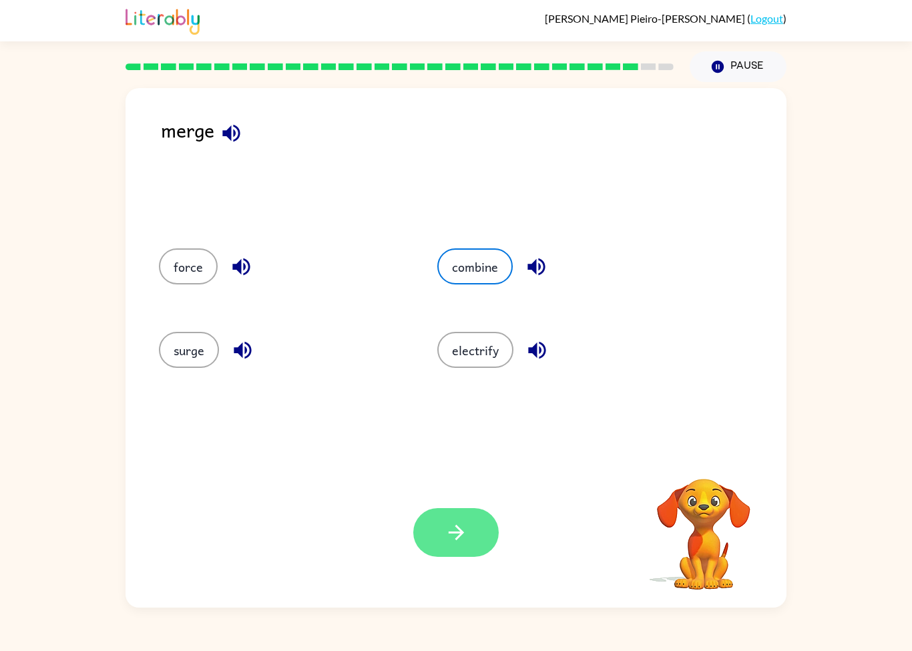
click at [462, 522] on icon "button" at bounding box center [455, 532] width 23 height 23
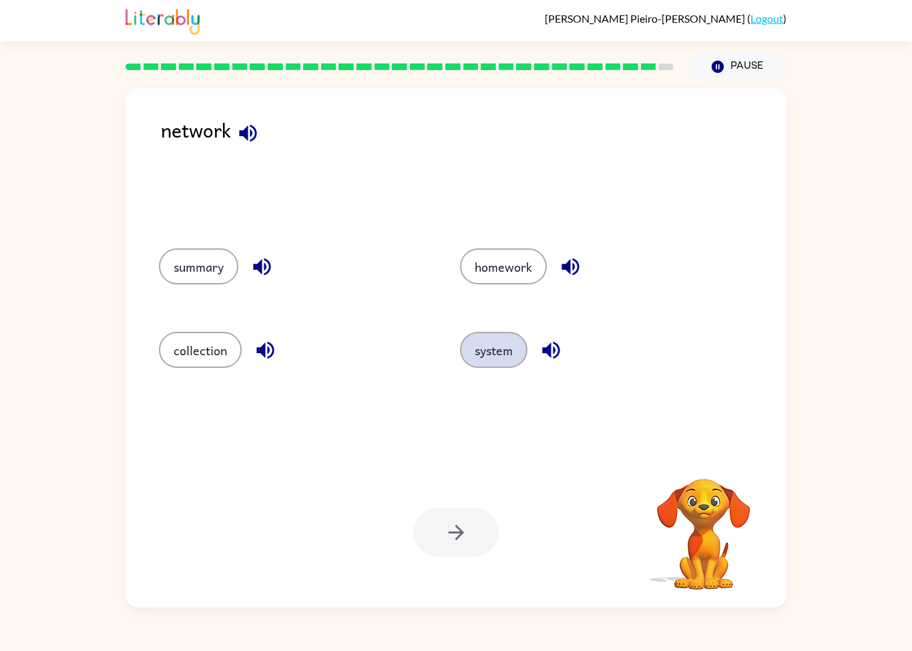
click at [510, 354] on button "system" at bounding box center [493, 350] width 67 height 36
click at [474, 542] on button "button" at bounding box center [455, 532] width 85 height 49
